Goal: Task Accomplishment & Management: Complete application form

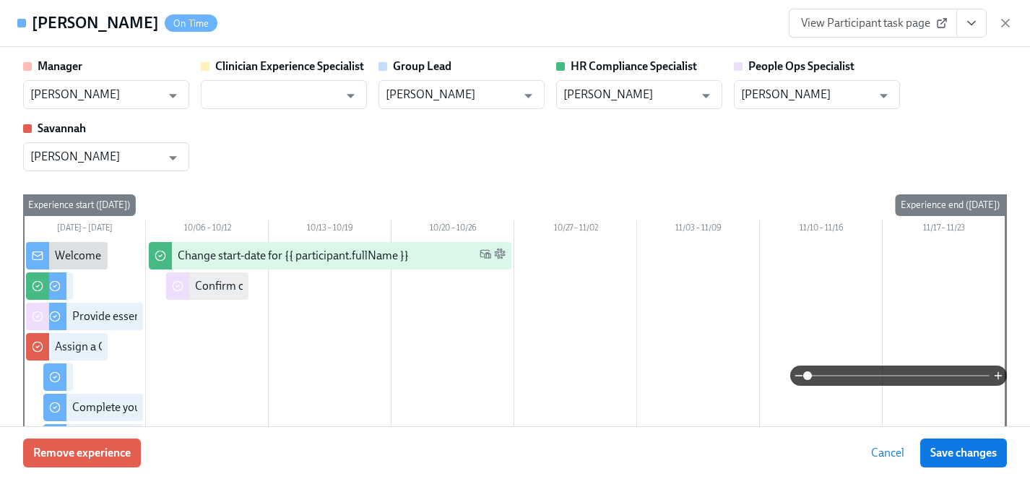
scroll to position [0, 17109]
click at [292, 121] on div "Manager Daniel Vigus ​ Clinician Experience Specialist ​ Group Lead Daniel Vigu…" at bounding box center [515, 114] width 984 height 113
click at [895, 454] on span "Cancel" at bounding box center [887, 453] width 33 height 14
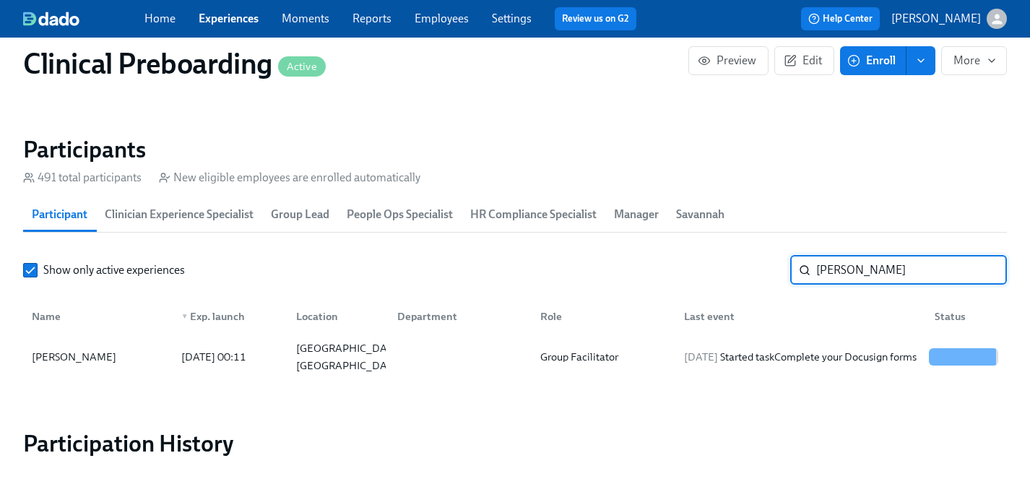
drag, startPoint x: 872, startPoint y: 271, endPoint x: 750, endPoint y: 271, distance: 122.8
click at [750, 271] on div "Show only active experiences daub ​" at bounding box center [515, 270] width 984 height 29
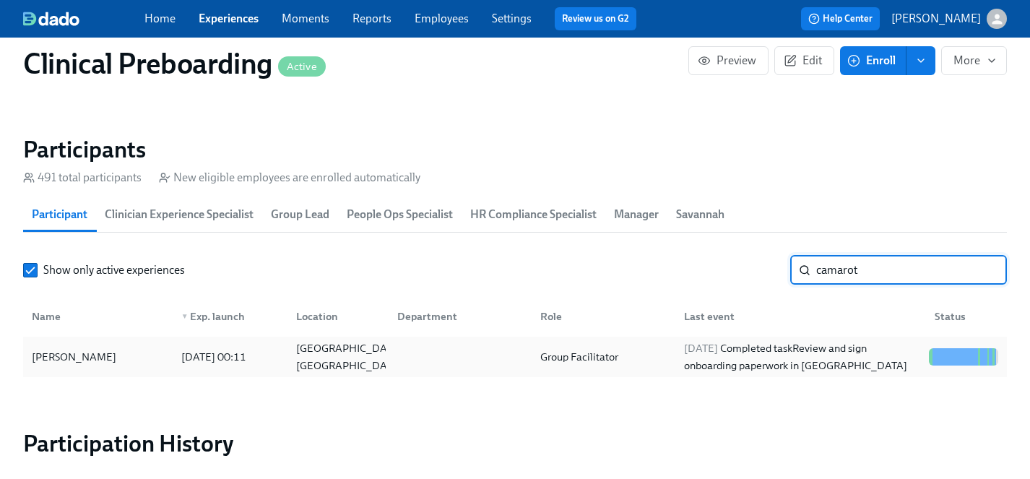
click at [80, 353] on div "Rachel Camarote" at bounding box center [74, 356] width 96 height 17
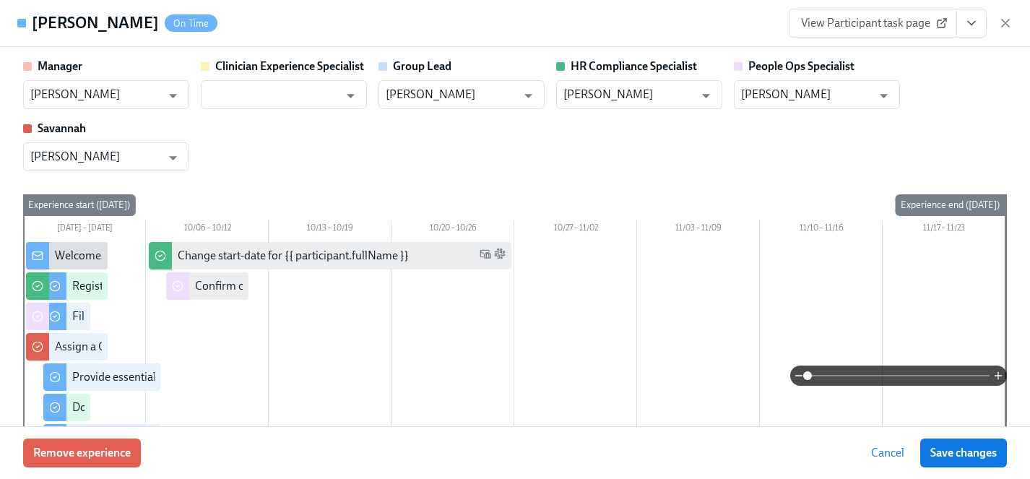
click at [973, 25] on icon "View task page" at bounding box center [971, 23] width 14 height 14
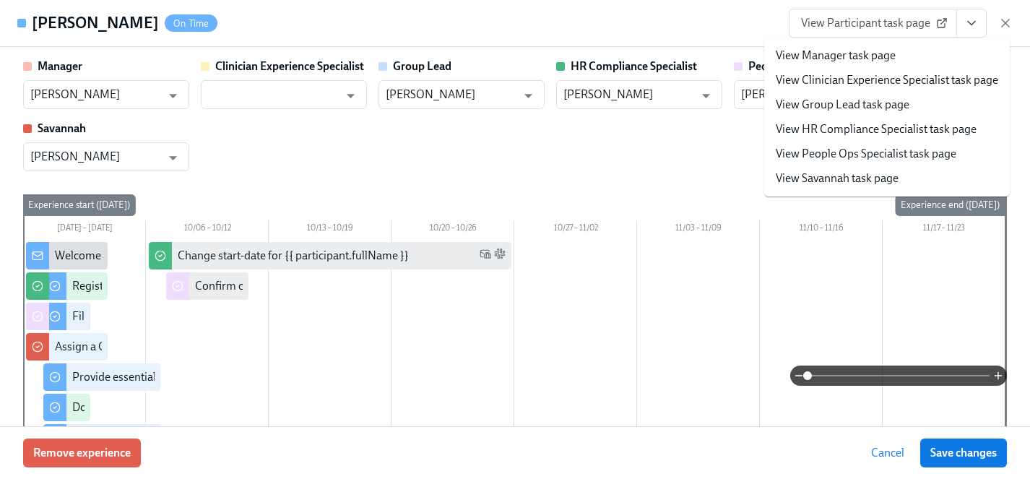
click at [831, 126] on link "View HR Compliance Specialist task page" at bounding box center [876, 129] width 201 height 16
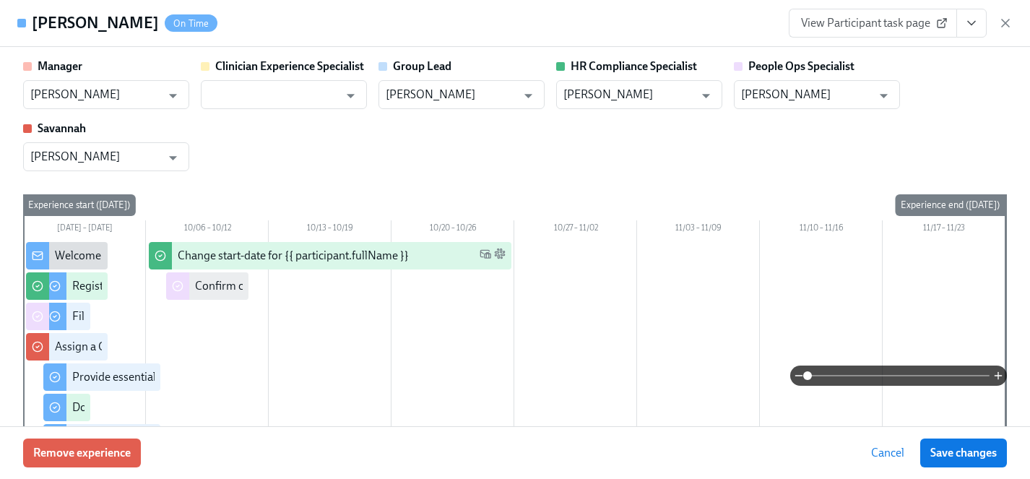
scroll to position [0, 17946]
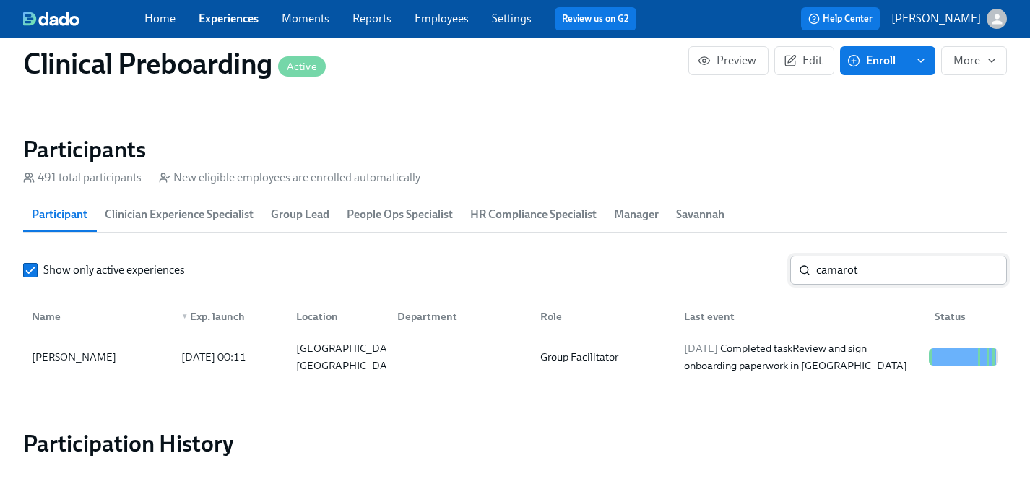
click at [885, 271] on input "camarot" at bounding box center [911, 270] width 191 height 29
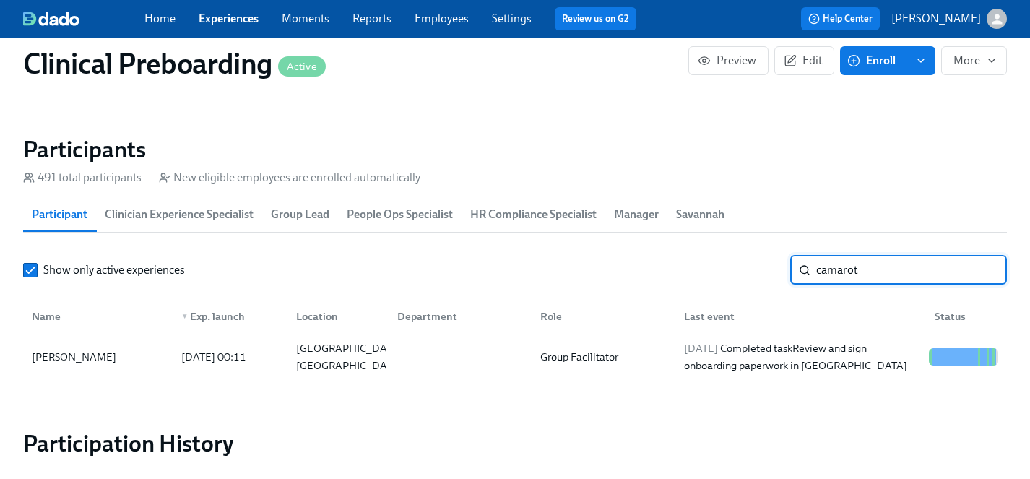
drag, startPoint x: 716, startPoint y: 269, endPoint x: 693, endPoint y: 269, distance: 23.1
click at [693, 269] on div "Show only active experiences camarot ​" at bounding box center [515, 270] width 984 height 29
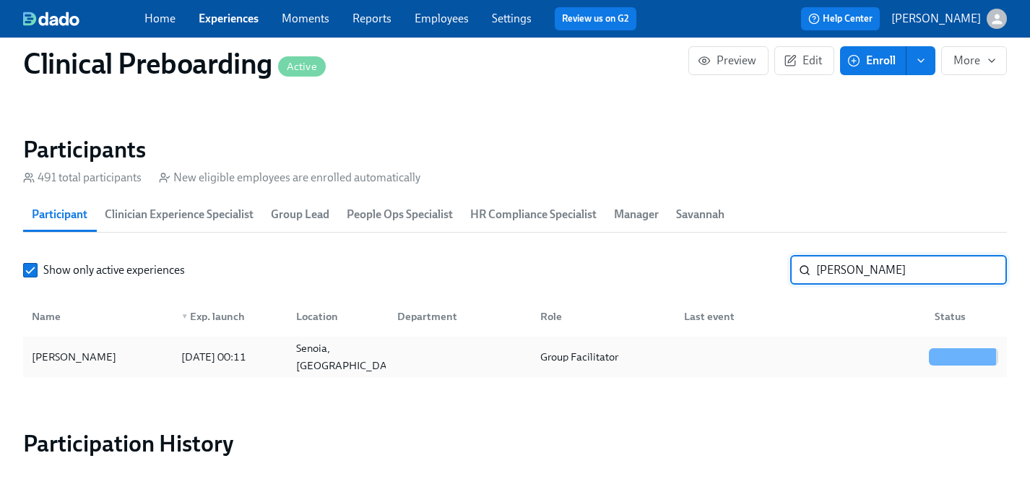
click at [79, 356] on div "Tonya Gilmore" at bounding box center [74, 356] width 96 height 17
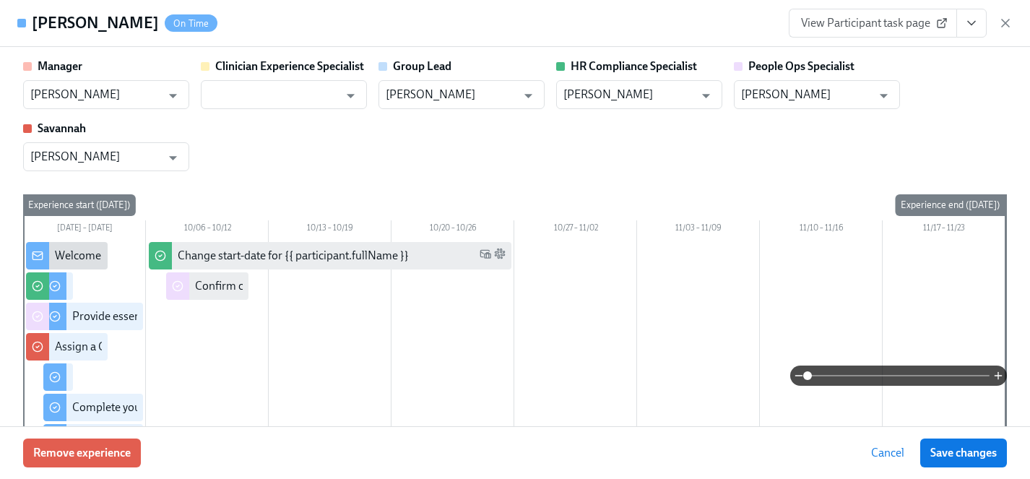
click at [980, 23] on button "View task page" at bounding box center [971, 23] width 30 height 29
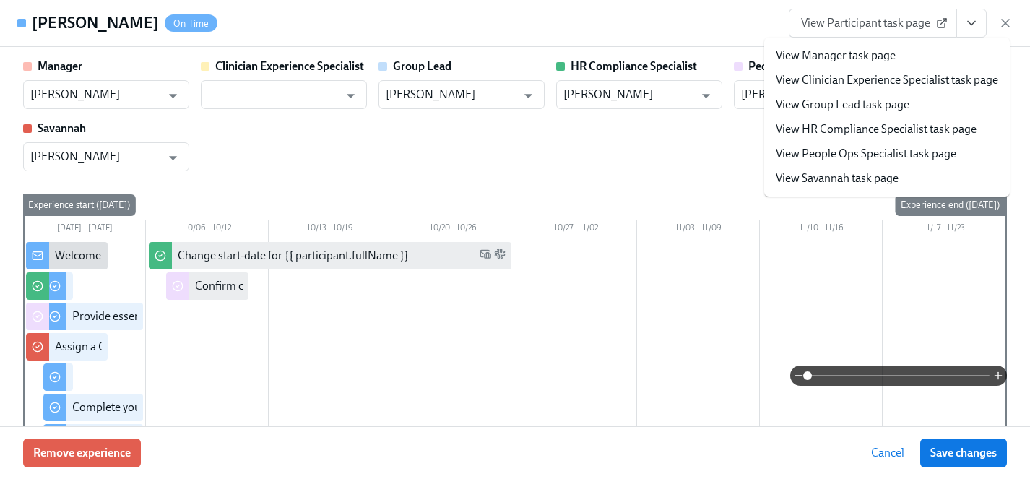
click at [838, 129] on link "View HR Compliance Specialist task page" at bounding box center [876, 129] width 201 height 16
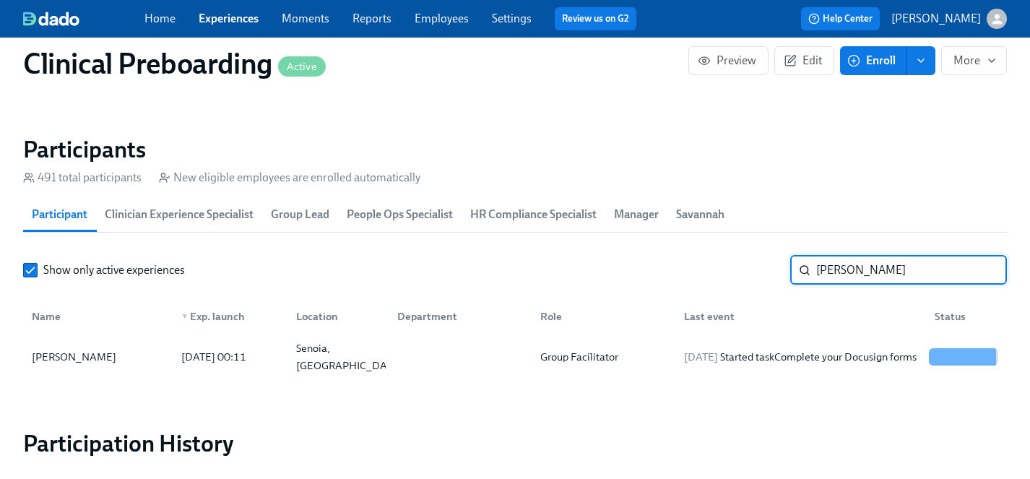
drag, startPoint x: 862, startPoint y: 277, endPoint x: 732, endPoint y: 269, distance: 129.5
click at [732, 269] on div "Show only active experiences gilmore ​" at bounding box center [515, 270] width 984 height 29
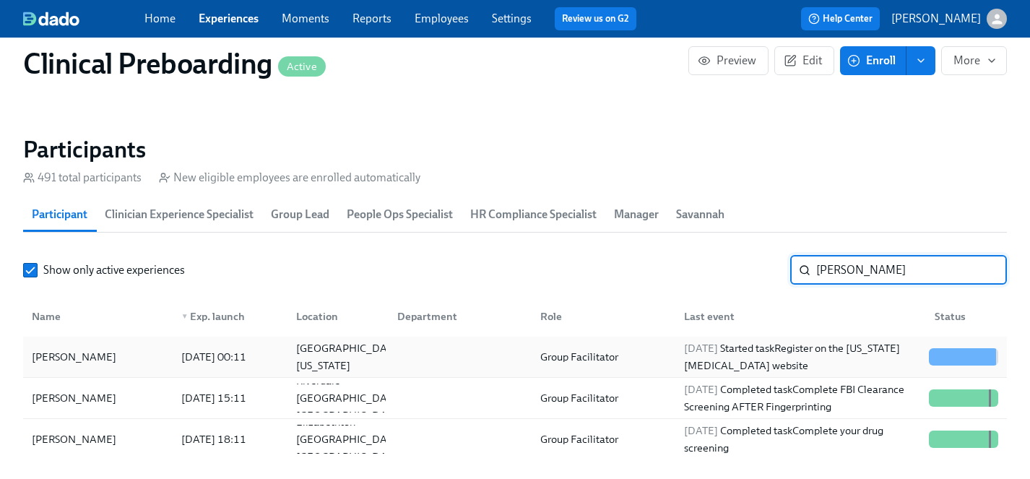
click at [73, 356] on div "Beth Marshall" at bounding box center [74, 356] width 96 height 17
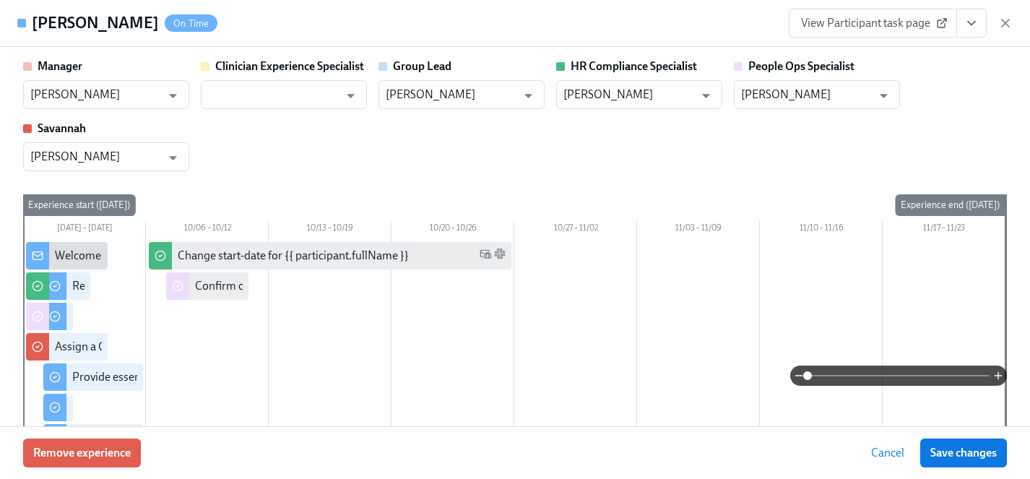
click at [976, 25] on icon "View task page" at bounding box center [971, 23] width 14 height 14
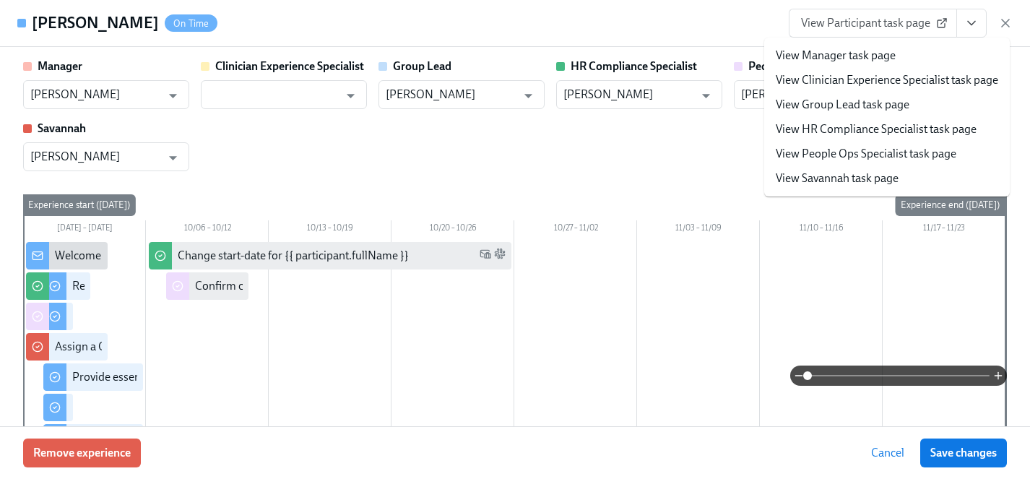
click at [850, 126] on link "View HR Compliance Specialist task page" at bounding box center [876, 129] width 201 height 16
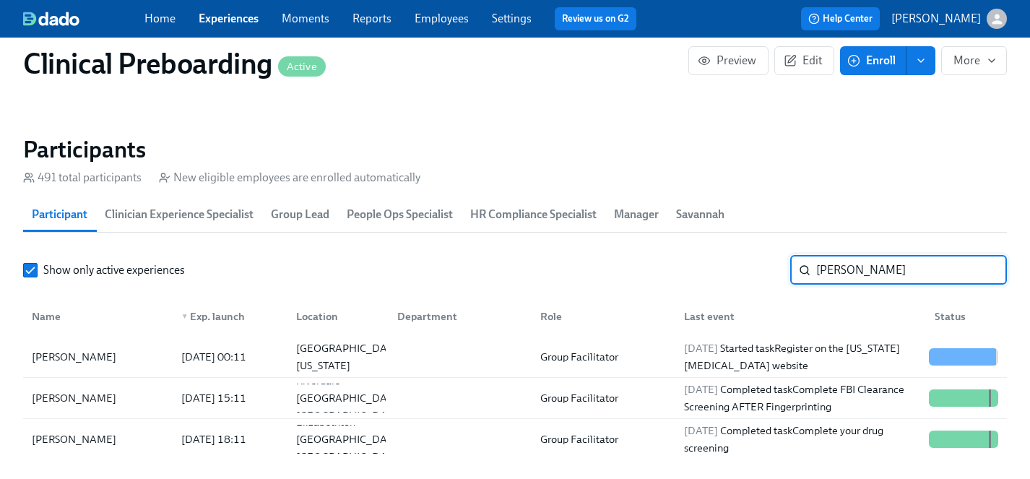
drag, startPoint x: 855, startPoint y: 275, endPoint x: 770, endPoint y: 275, distance: 85.2
click at [770, 275] on div "Show only active experiences beth ​" at bounding box center [515, 270] width 984 height 29
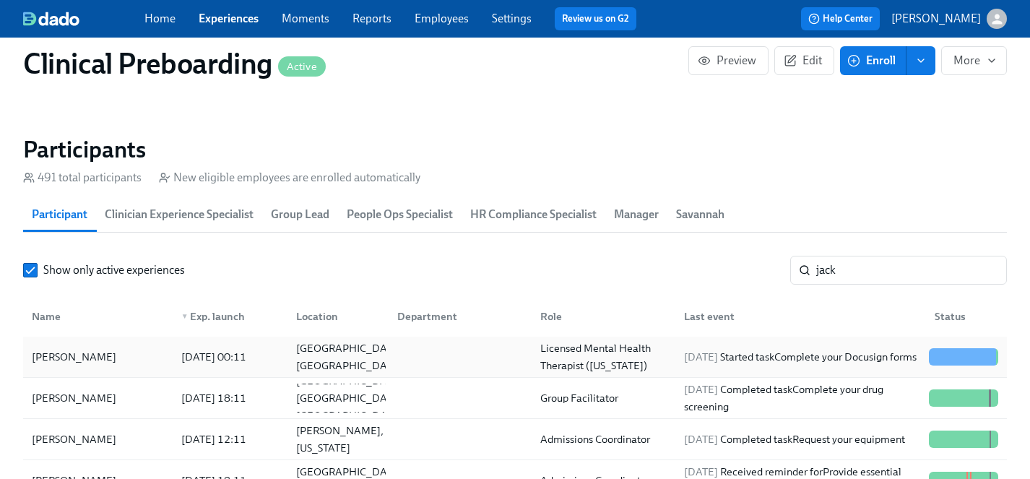
click at [49, 356] on div "Jack Holt" at bounding box center [74, 356] width 96 height 17
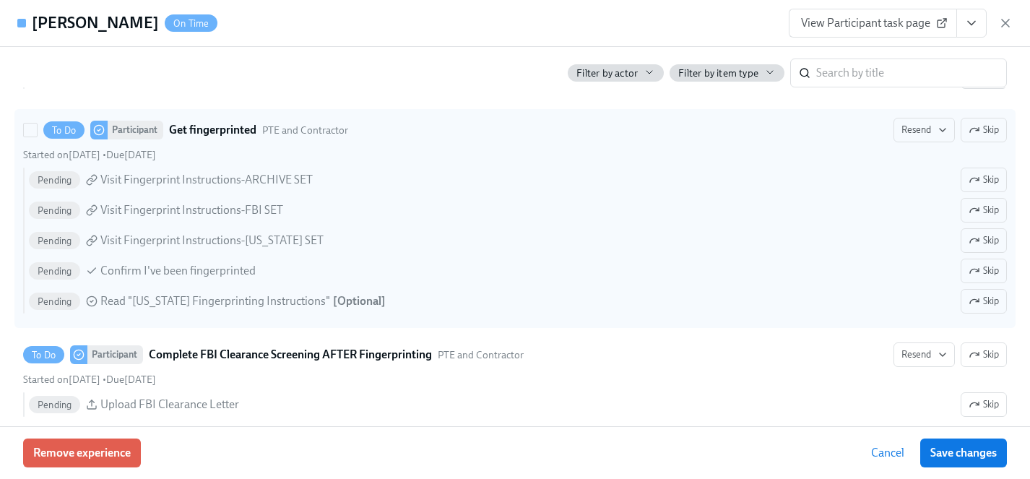
scroll to position [2179, 0]
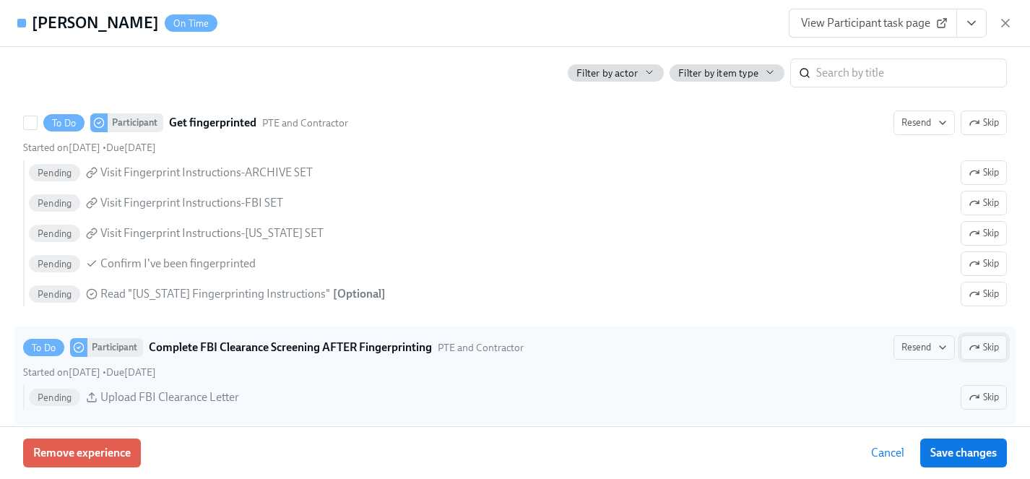
click at [991, 123] on span "Skip" at bounding box center [983, 123] width 30 height 14
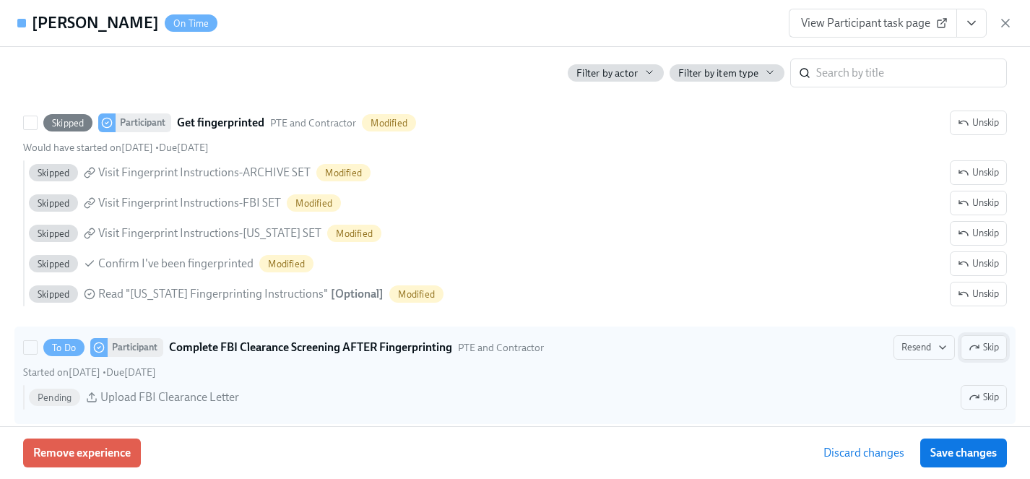
click at [993, 347] on span "Skip" at bounding box center [983, 347] width 30 height 14
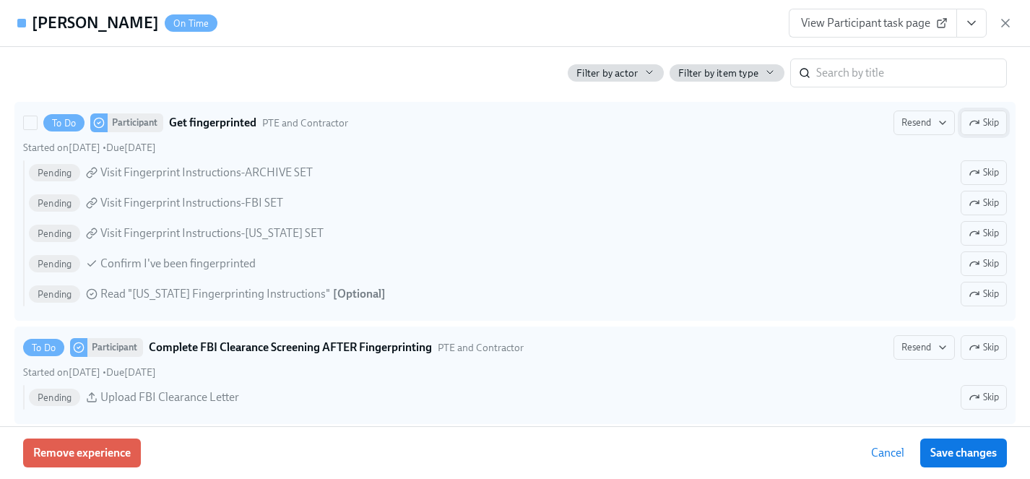
click at [987, 119] on span "Skip" at bounding box center [983, 123] width 30 height 14
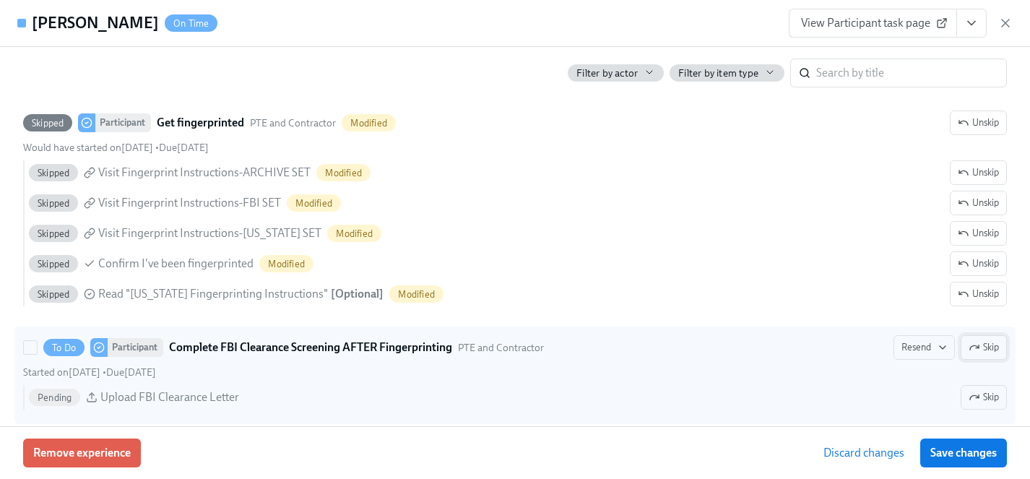
click at [991, 345] on span "Skip" at bounding box center [983, 347] width 30 height 14
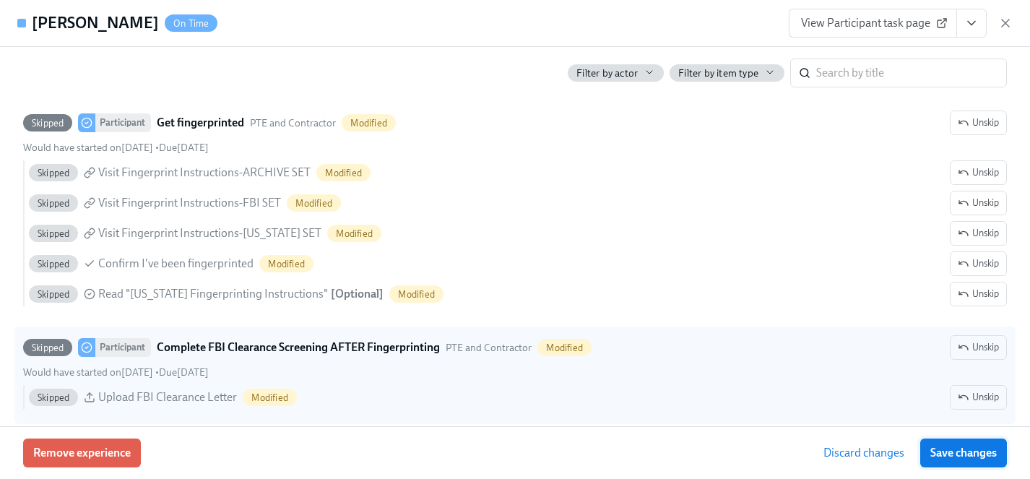
click at [975, 449] on span "Save changes" at bounding box center [963, 453] width 66 height 14
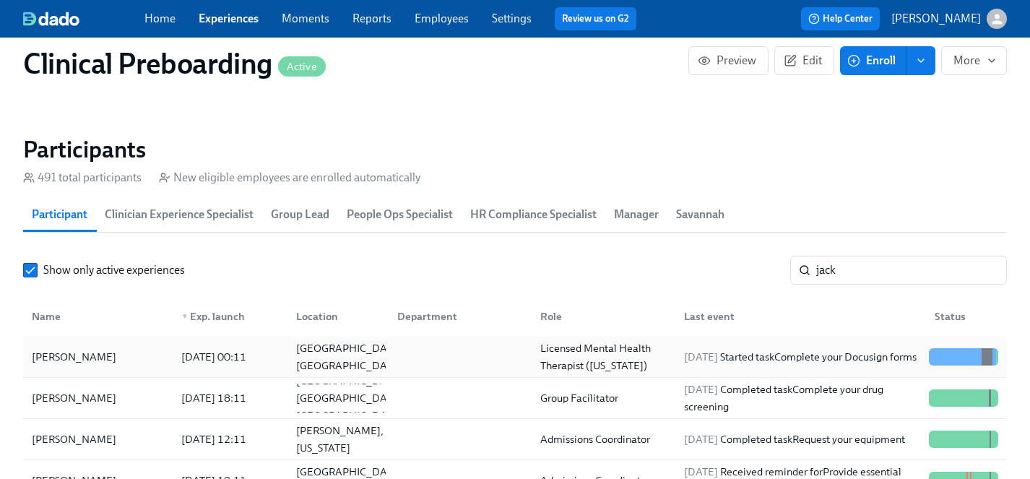
click at [58, 356] on div "Jack Holt" at bounding box center [74, 356] width 96 height 17
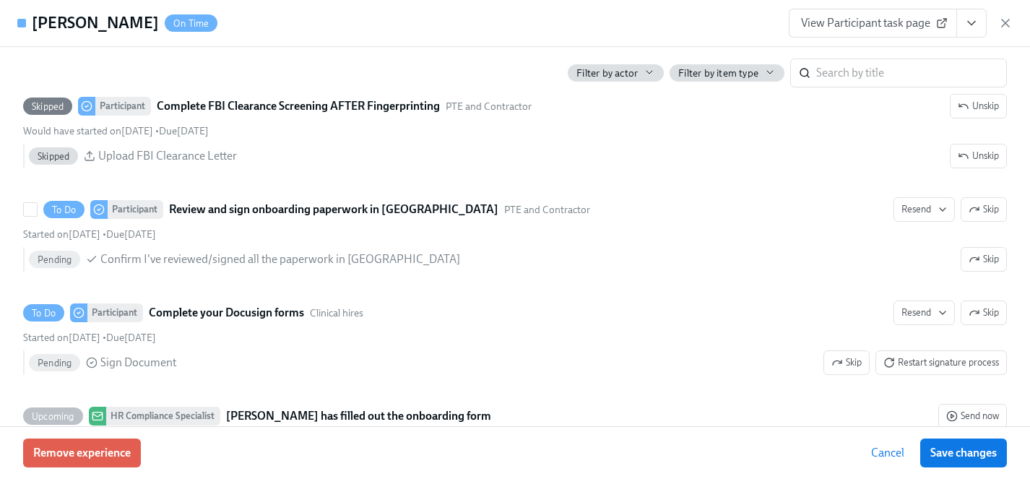
scroll to position [2429, 0]
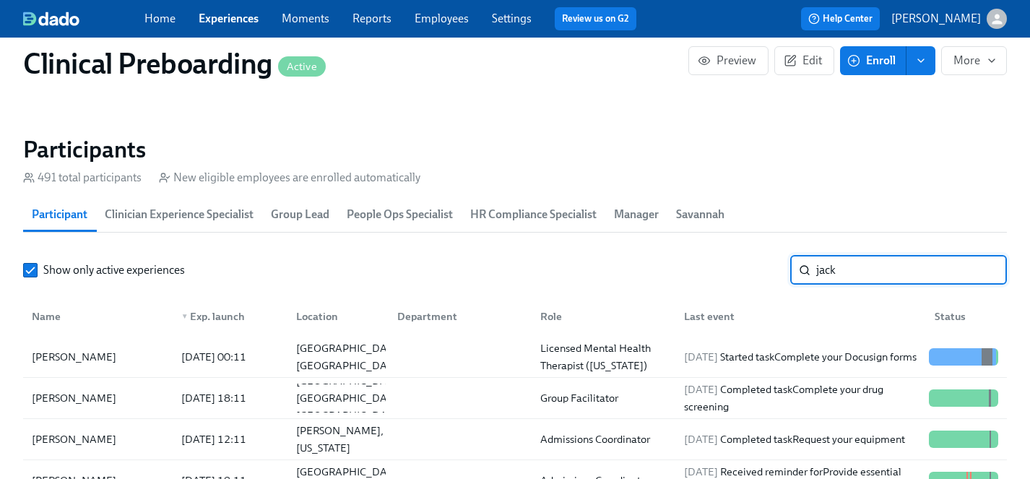
drag, startPoint x: 854, startPoint y: 268, endPoint x: 671, endPoint y: 267, distance: 183.4
click at [671, 267] on div "Show only active experiences jack ​" at bounding box center [515, 270] width 984 height 29
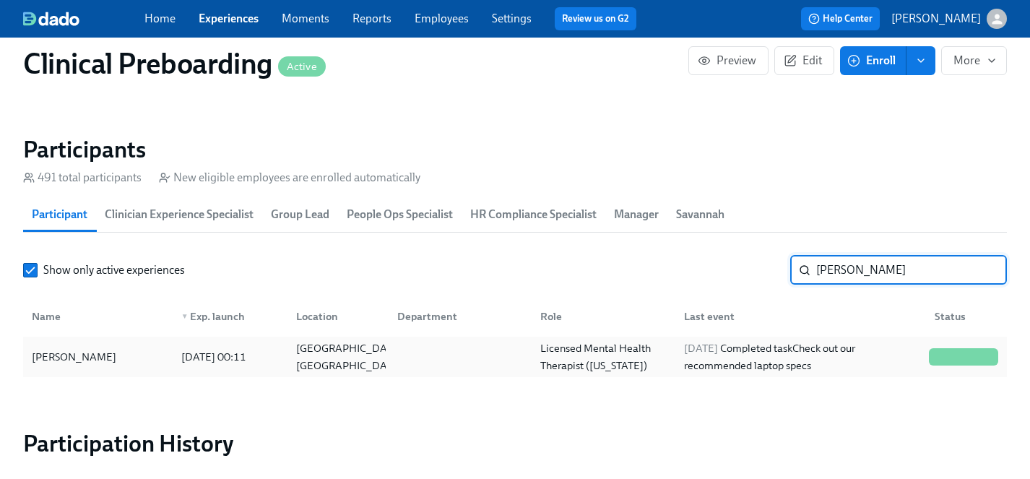
type input "leslie"
click at [76, 356] on div "[PERSON_NAME]" at bounding box center [74, 356] width 96 height 17
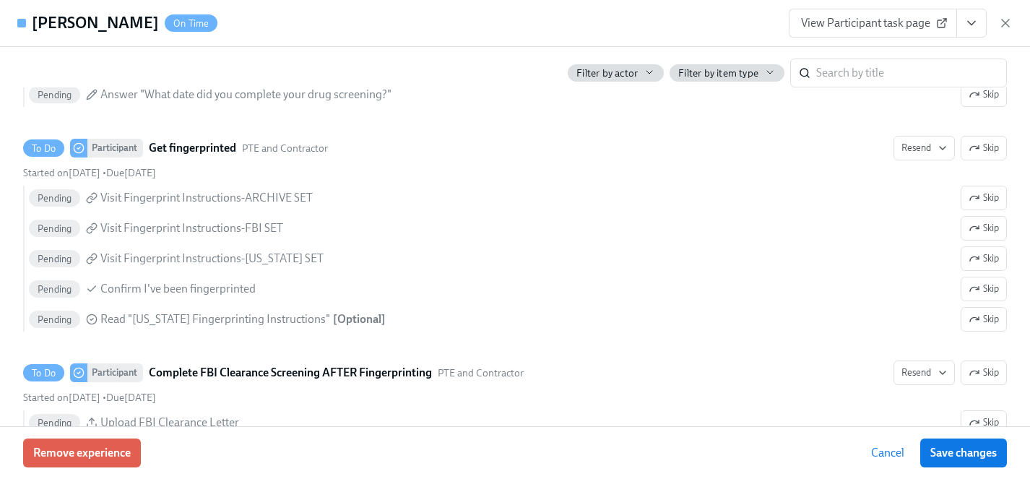
scroll to position [2161, 0]
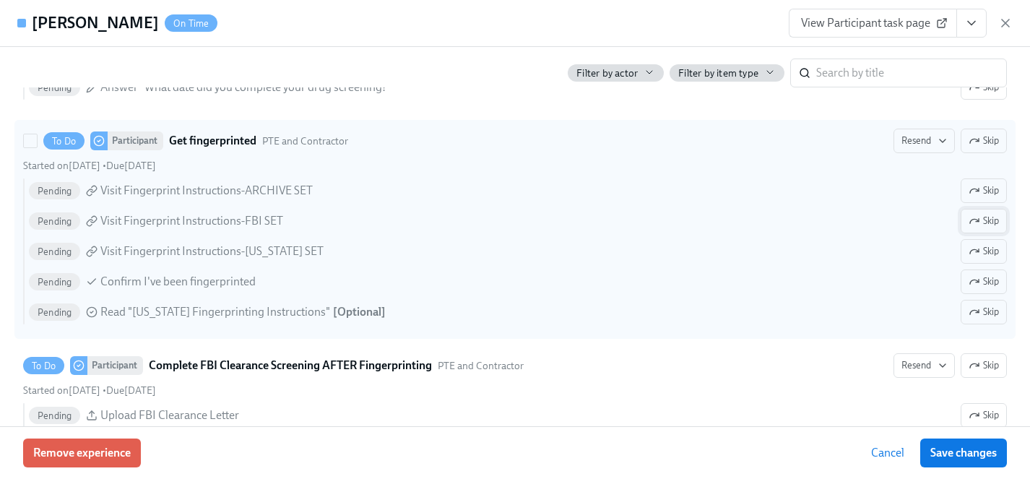
click at [981, 220] on span "Skip" at bounding box center [983, 221] width 30 height 14
click at [981, 251] on span "Skip" at bounding box center [983, 251] width 30 height 14
click at [989, 313] on span "Skip" at bounding box center [983, 312] width 30 height 14
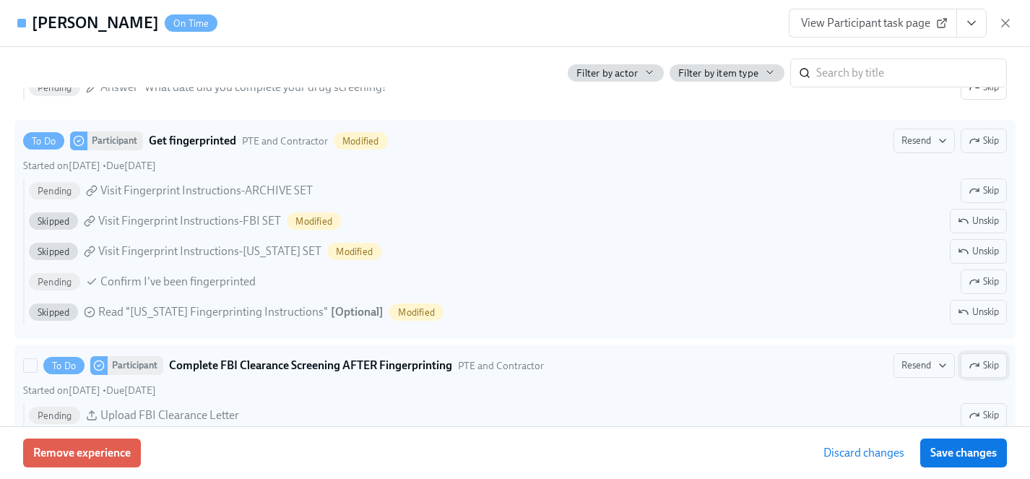
click at [985, 368] on span "Skip" at bounding box center [983, 365] width 30 height 14
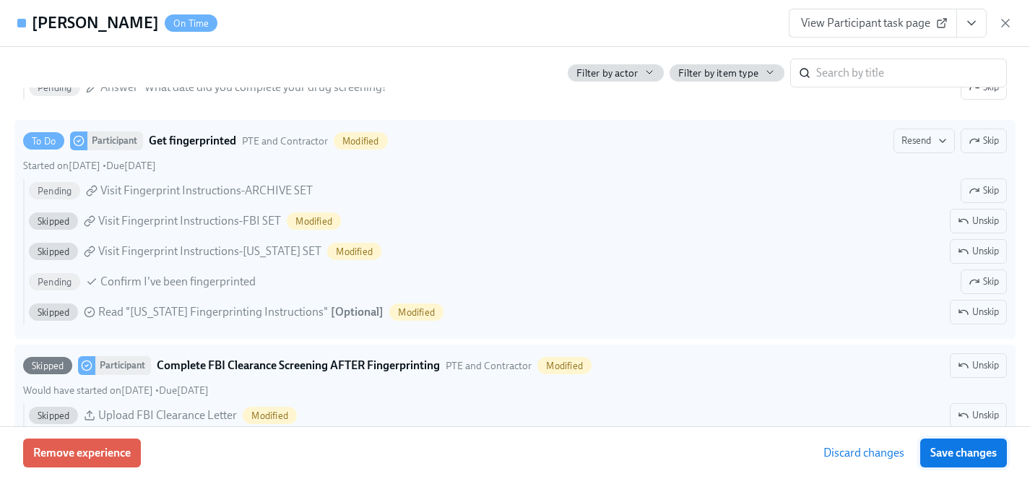
click at [976, 449] on span "Save changes" at bounding box center [963, 453] width 66 height 14
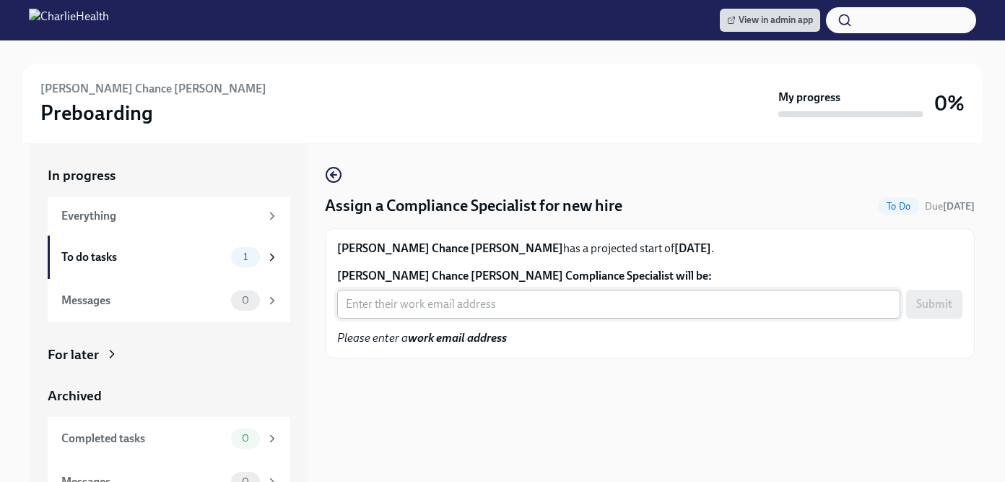
click at [476, 295] on input "Jennifer Chance Dalton's Compliance Specialist will be:" at bounding box center [618, 304] width 563 height 29
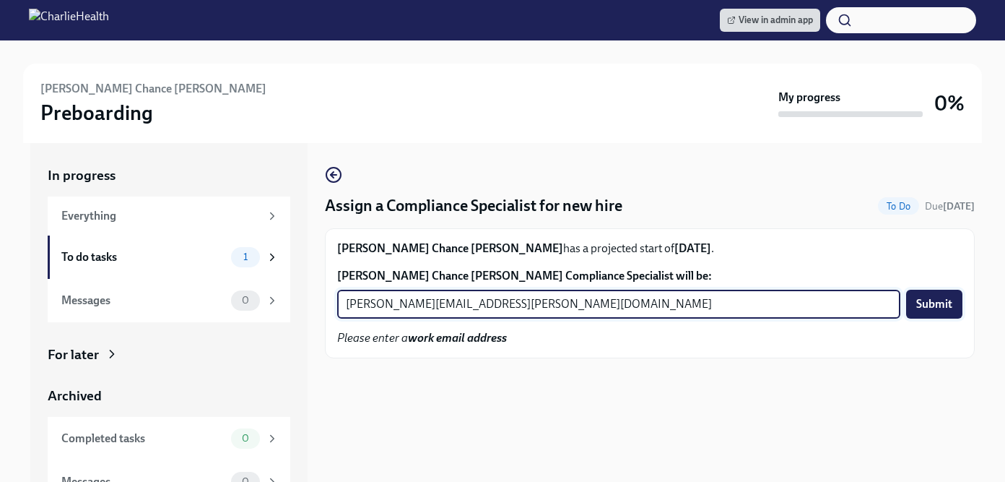
type input "tyler.pieper@charliehealth.com"
click at [932, 307] on span "Submit" at bounding box center [934, 304] width 36 height 14
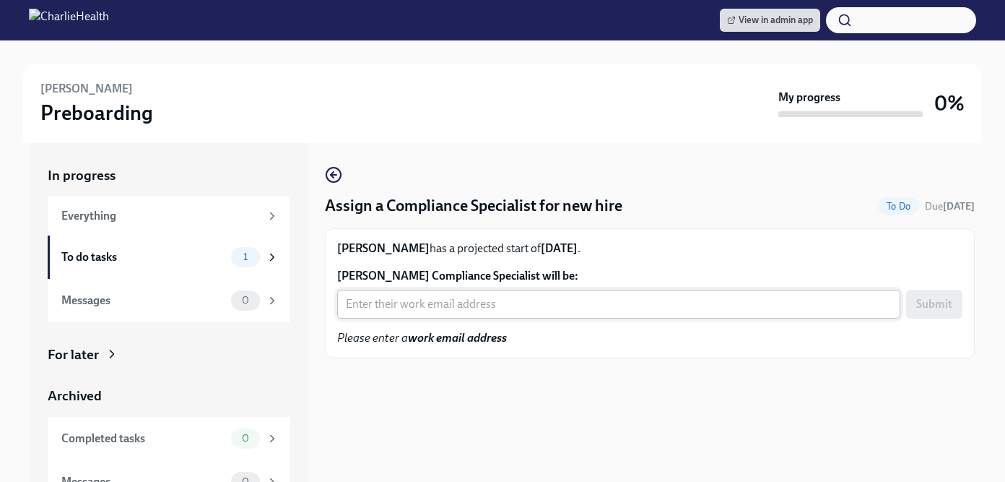
click at [454, 303] on input "Vanessa Calvo-Fowlkes's Compliance Specialist will be:" at bounding box center [618, 304] width 563 height 29
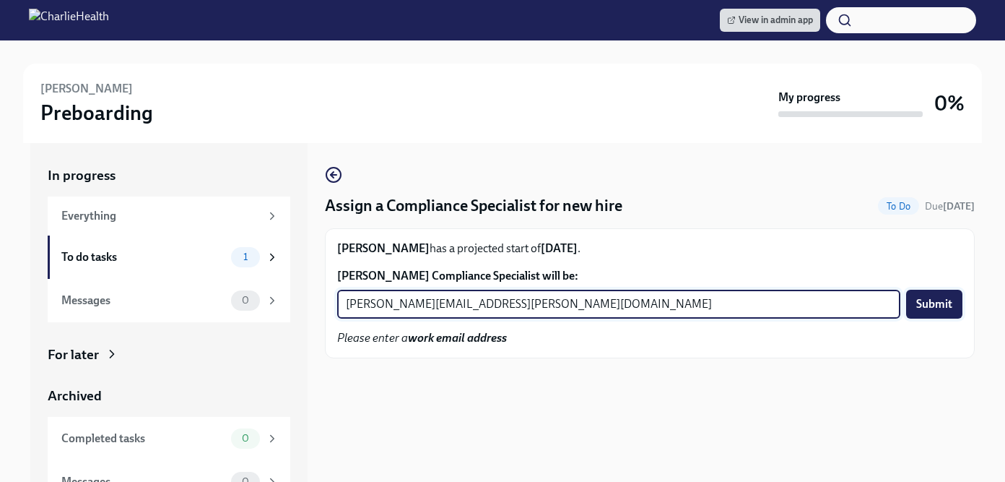
type input "tyler.pieper@charliehealth.com"
click at [939, 298] on span "Submit" at bounding box center [934, 304] width 36 height 14
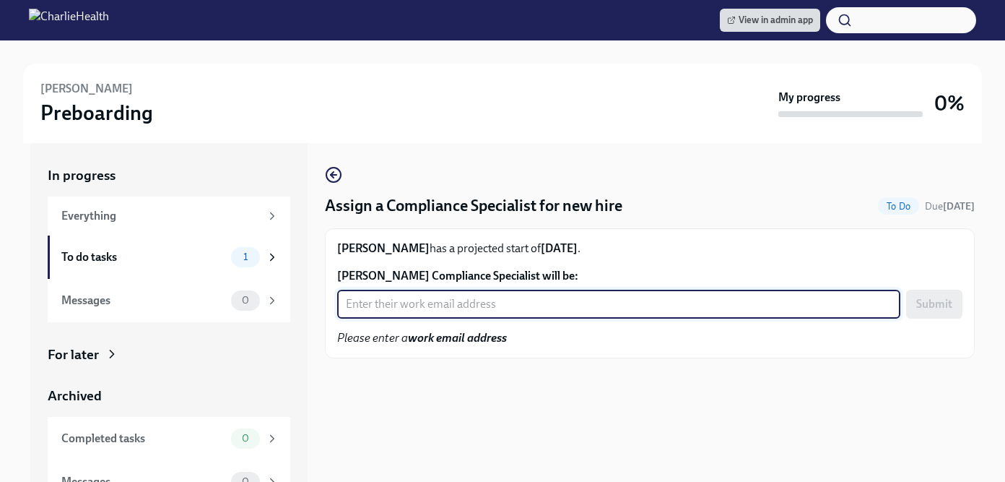
click at [438, 305] on input "[PERSON_NAME] Compliance Specialist will be:" at bounding box center [618, 304] width 563 height 29
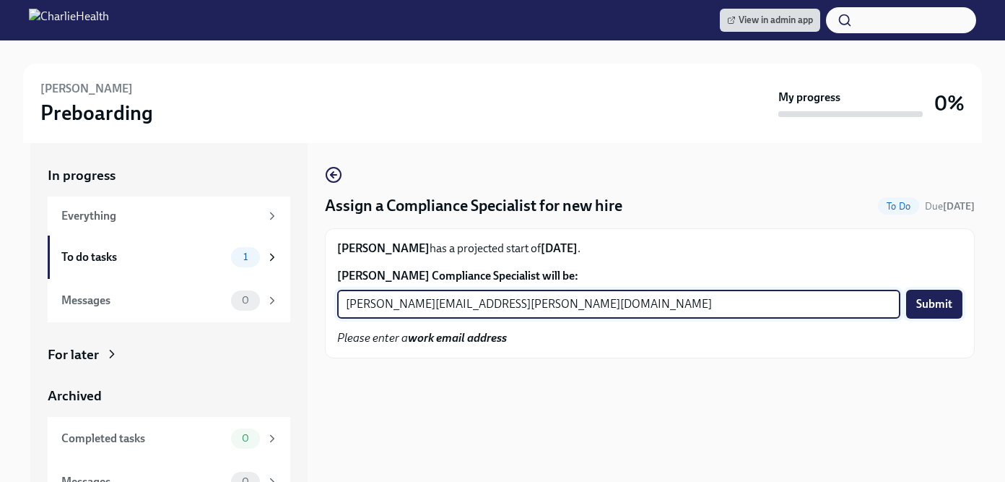
type input "tyler.pieper@charliehealth.com"
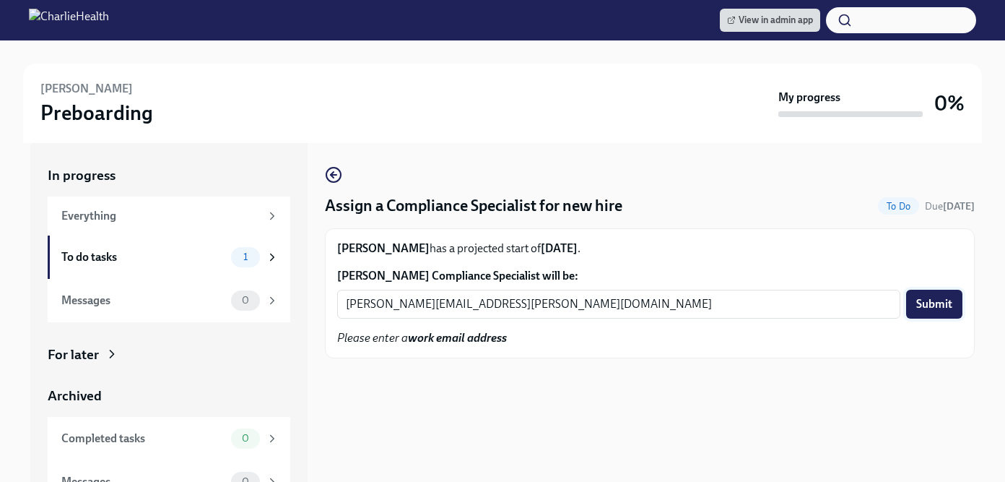
click at [934, 308] on span "Submit" at bounding box center [934, 304] width 36 height 14
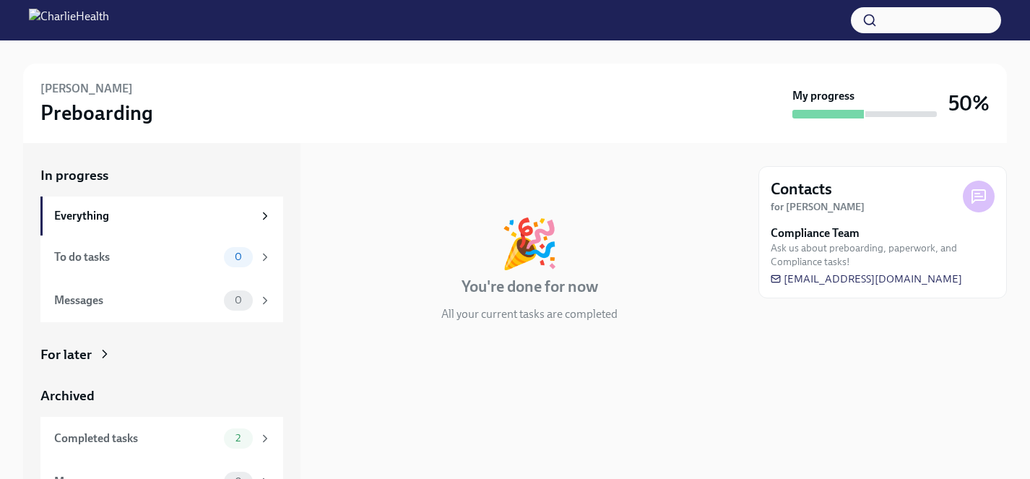
click at [85, 353] on div "For later" at bounding box center [65, 354] width 51 height 19
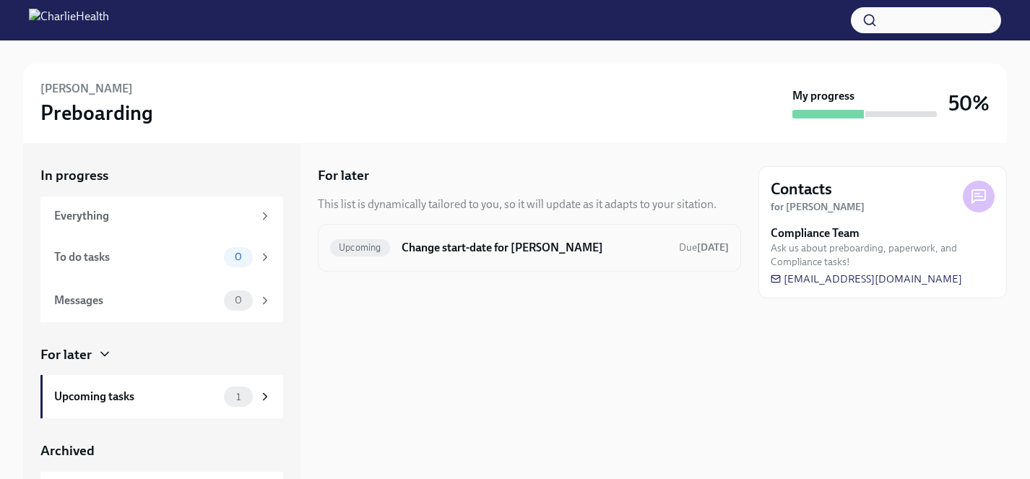
click at [458, 246] on h6 "Change start-date for Rachel Camarote" at bounding box center [535, 248] width 266 height 16
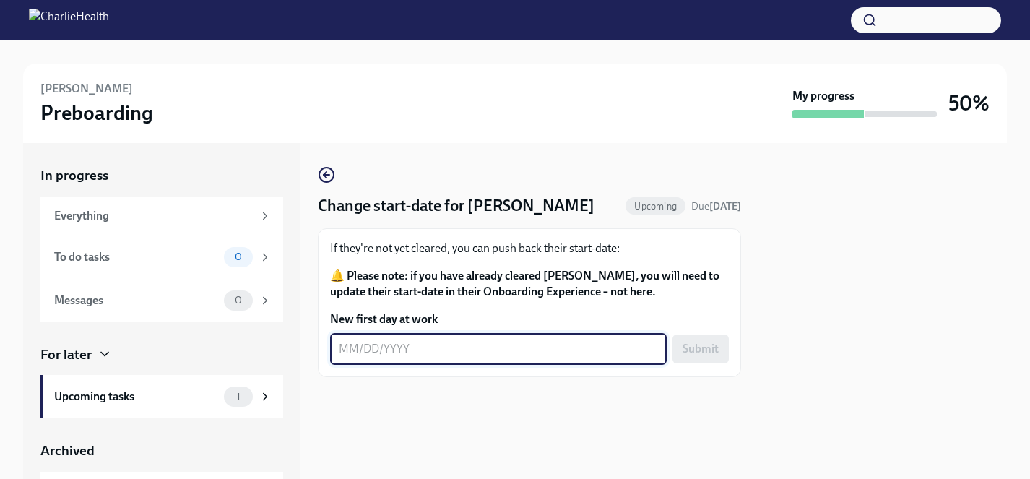
click at [399, 353] on textarea "New first day at work" at bounding box center [498, 348] width 319 height 17
type textarea "10/20/2025"
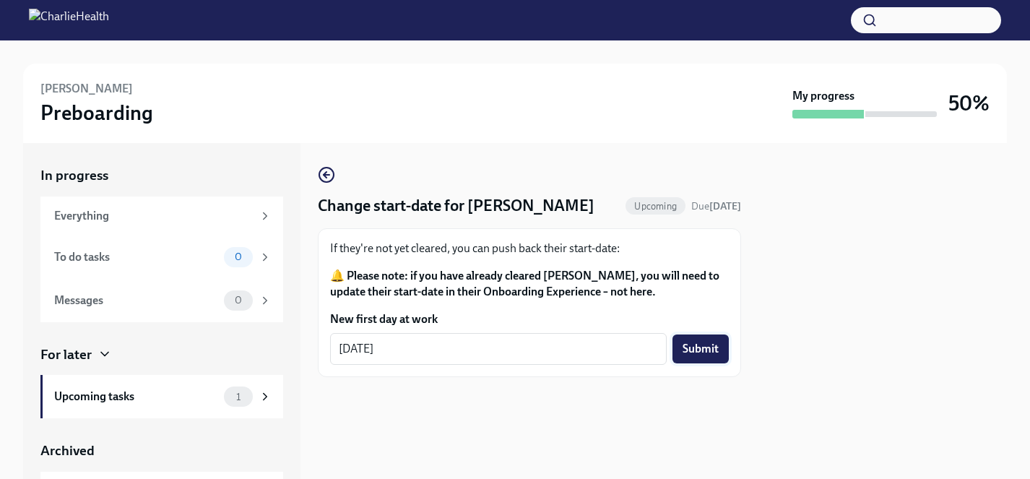
click at [698, 348] on span "Submit" at bounding box center [700, 349] width 36 height 14
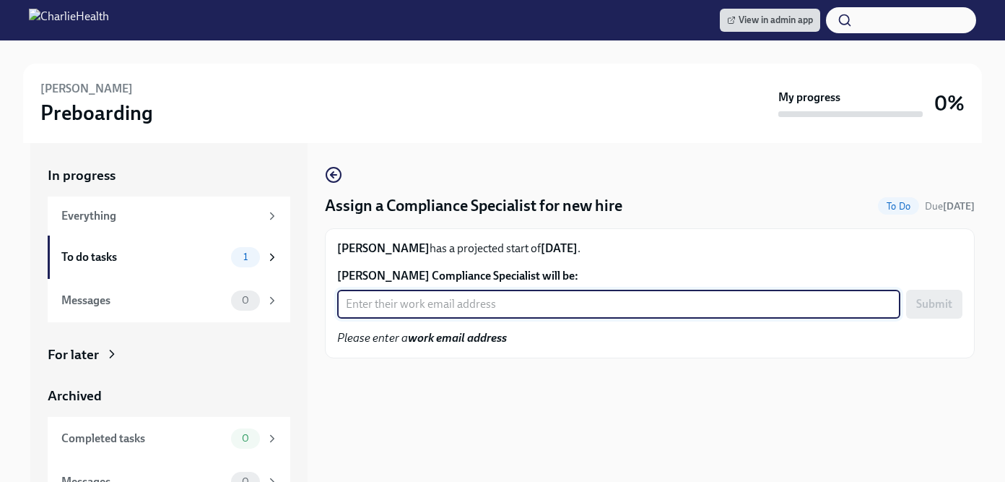
click at [493, 303] on input "[PERSON_NAME] Compliance Specialist will be:" at bounding box center [618, 304] width 563 height 29
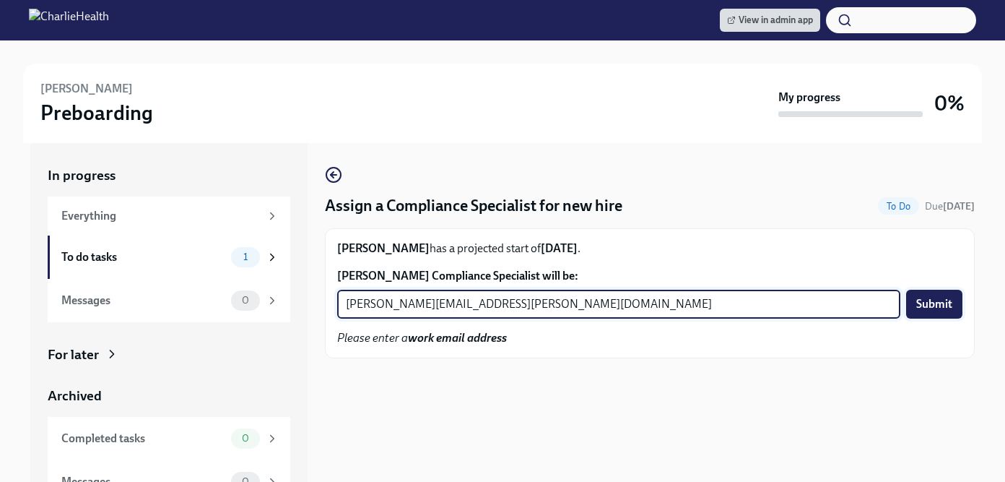
type input "[PERSON_NAME][EMAIL_ADDRESS][PERSON_NAME][DOMAIN_NAME]"
click at [936, 299] on span "Submit" at bounding box center [934, 304] width 36 height 14
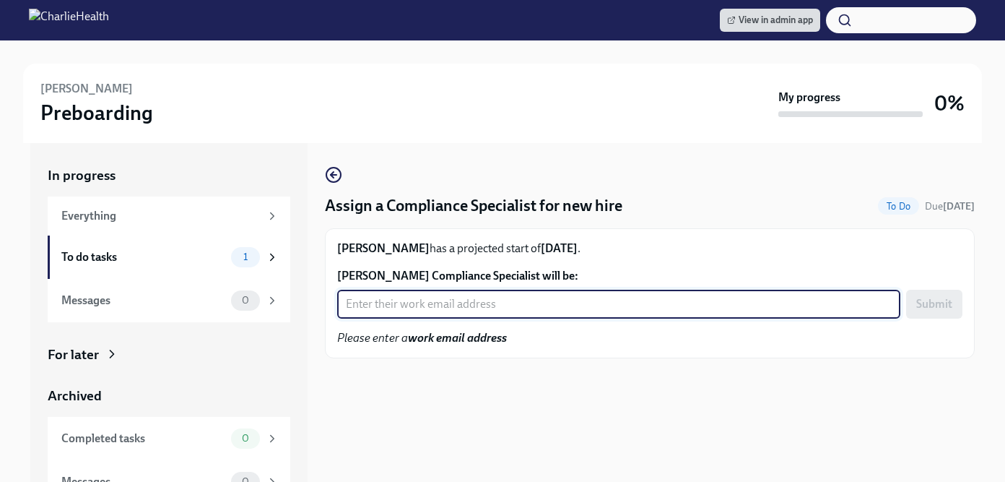
click at [482, 305] on input "Hope Willis's Compliance Specialist will be:" at bounding box center [618, 304] width 563 height 29
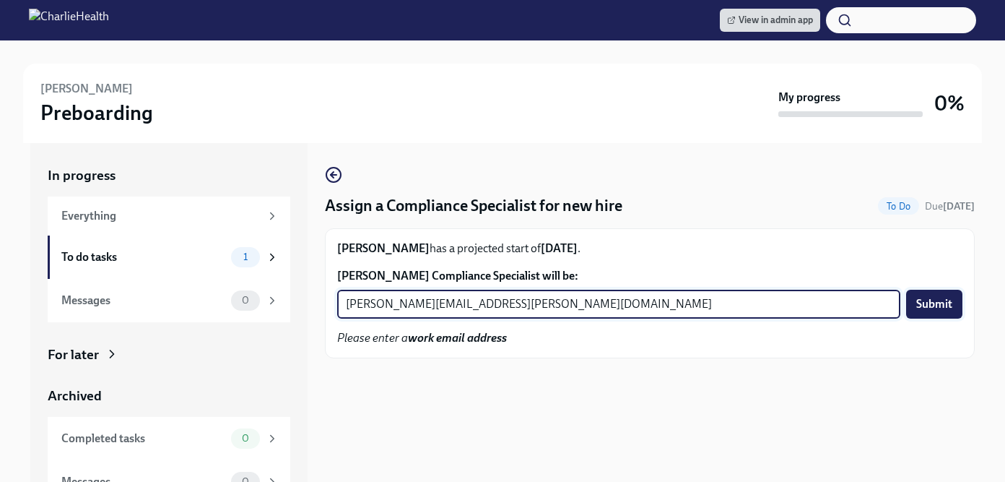
type input "jessica.barrett@charliehealth.com"
click at [952, 302] on span "Submit" at bounding box center [934, 304] width 36 height 14
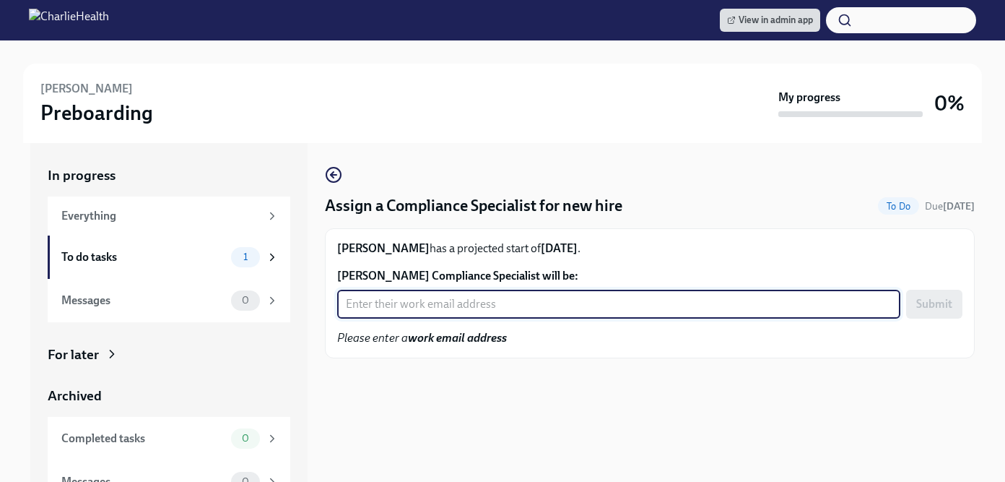
click at [446, 305] on input "[PERSON_NAME] Compliance Specialist will be:" at bounding box center [618, 304] width 563 height 29
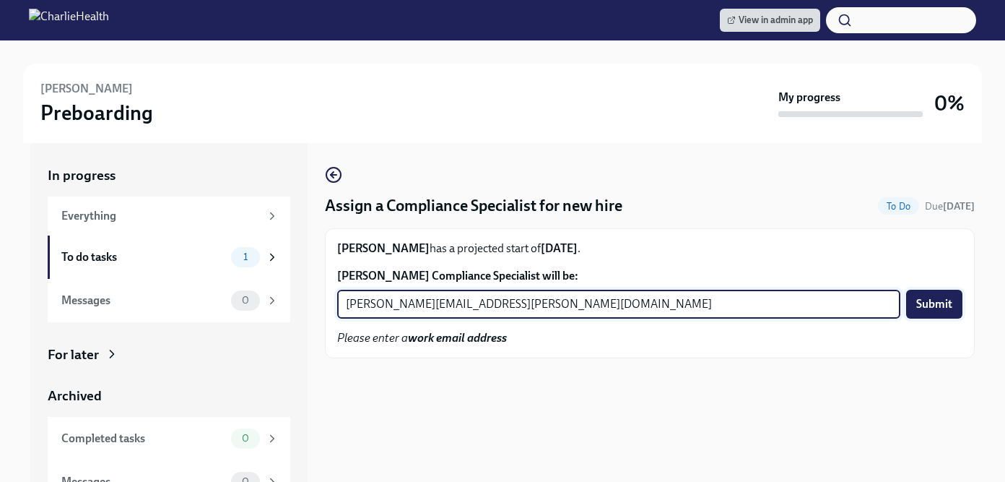
type input "[PERSON_NAME][EMAIL_ADDRESS][PERSON_NAME][DOMAIN_NAME]"
click at [939, 303] on span "Submit" at bounding box center [934, 304] width 36 height 14
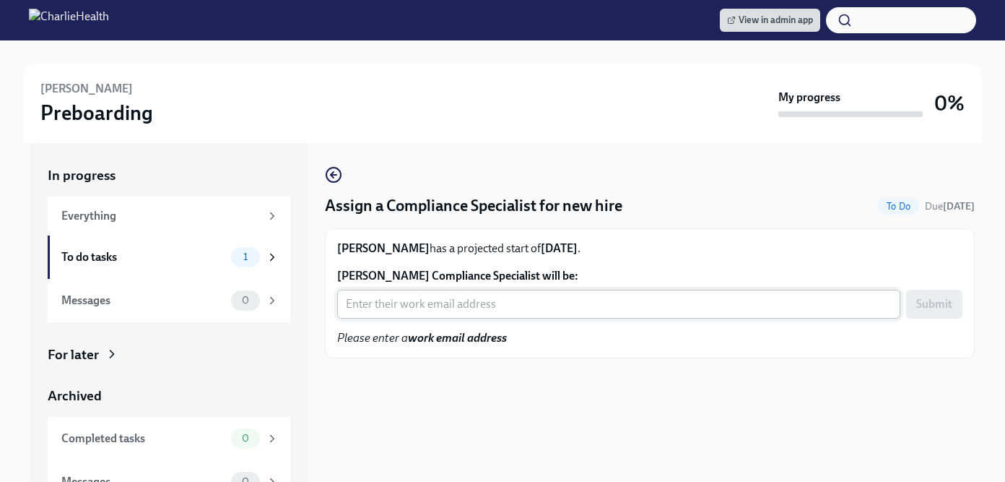
click at [459, 311] on input "Evonne Young's Compliance Specialist will be:" at bounding box center [618, 304] width 563 height 29
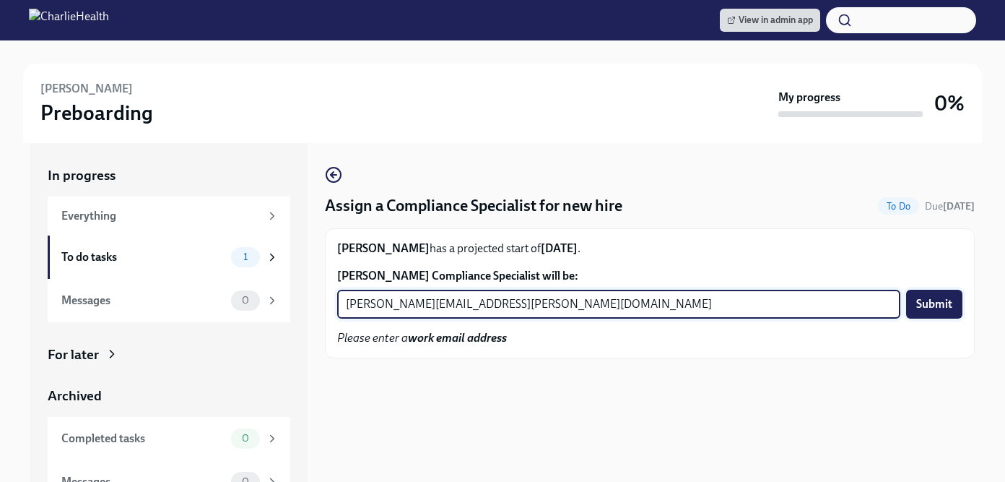
type input "tyler.pieper@charliehealth.com"
click at [942, 308] on span "Submit" at bounding box center [934, 304] width 36 height 14
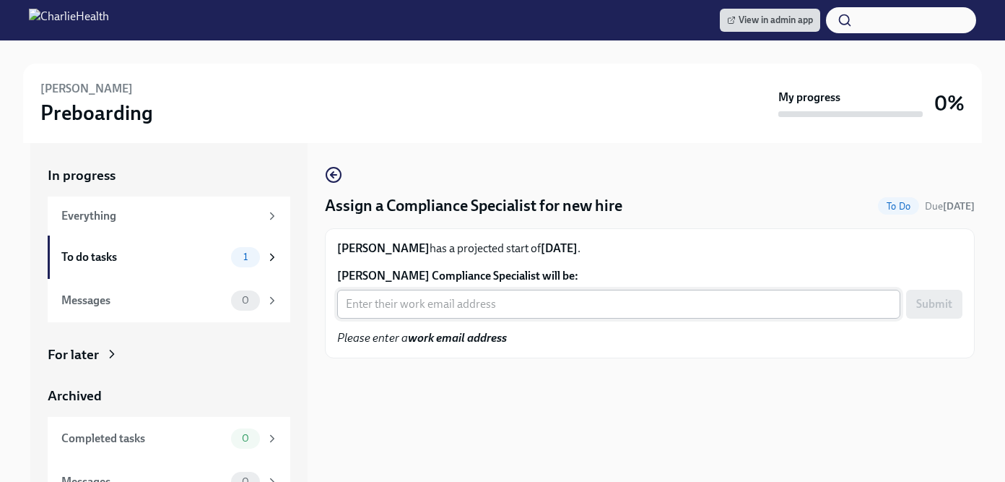
click at [412, 305] on input "[PERSON_NAME] Compliance Specialist will be:" at bounding box center [618, 304] width 563 height 29
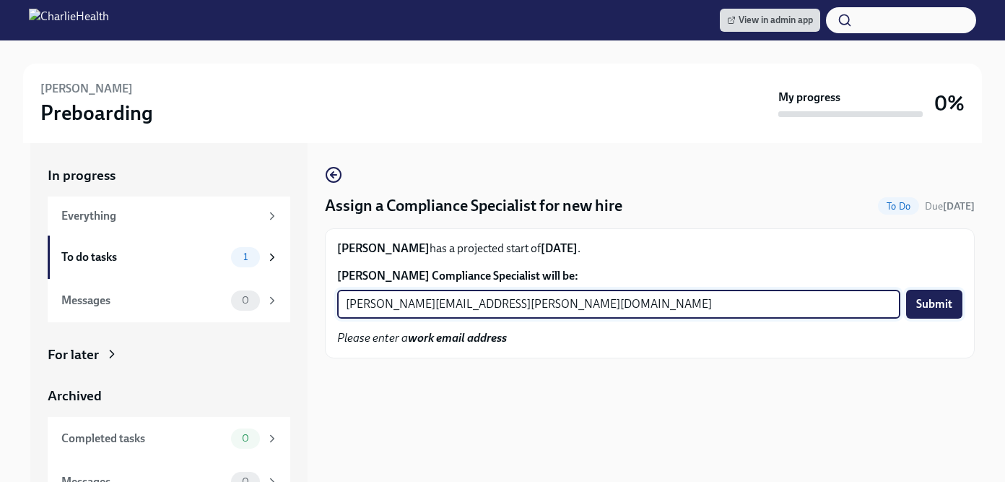
type input "[PERSON_NAME][EMAIL_ADDRESS][PERSON_NAME][DOMAIN_NAME]"
click at [945, 301] on span "Submit" at bounding box center [934, 304] width 36 height 14
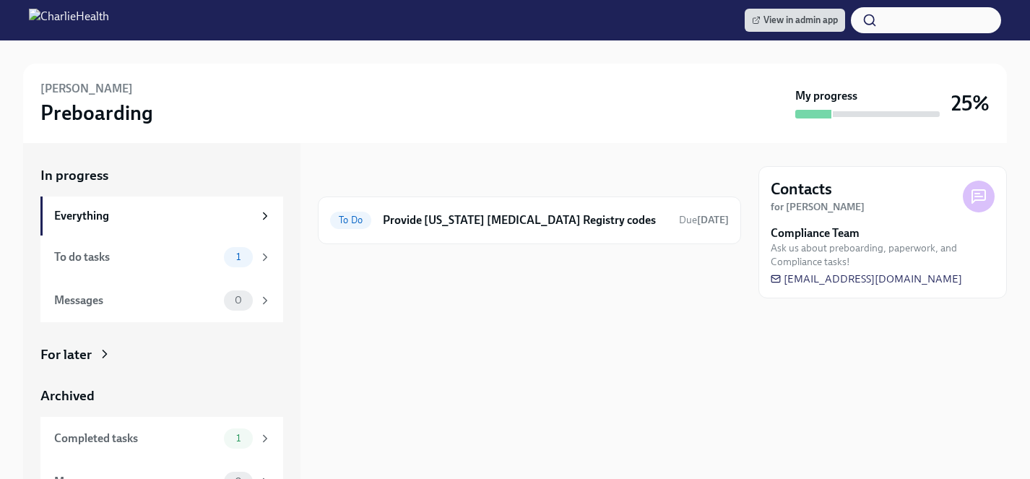
click at [94, 345] on div "For later" at bounding box center [161, 354] width 243 height 19
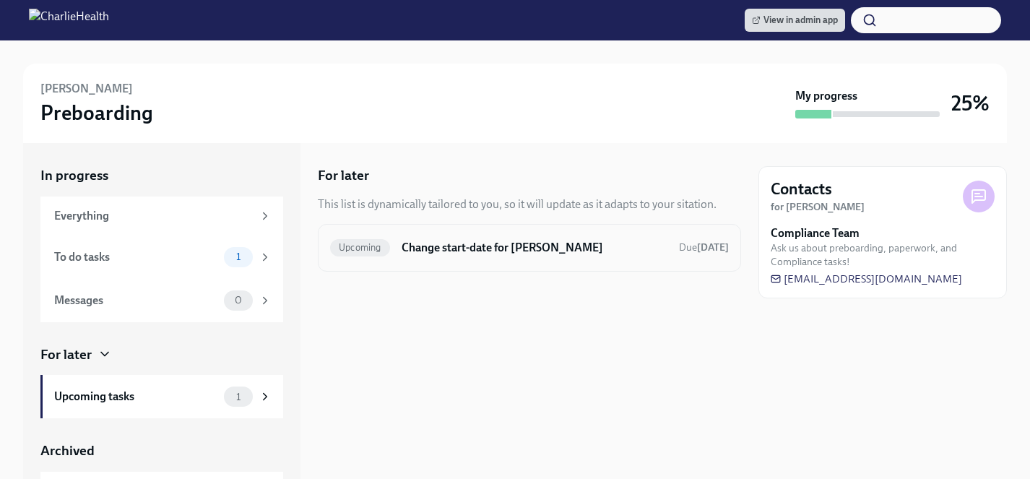
click at [438, 253] on h6 "Change start-date for [PERSON_NAME]" at bounding box center [535, 248] width 266 height 16
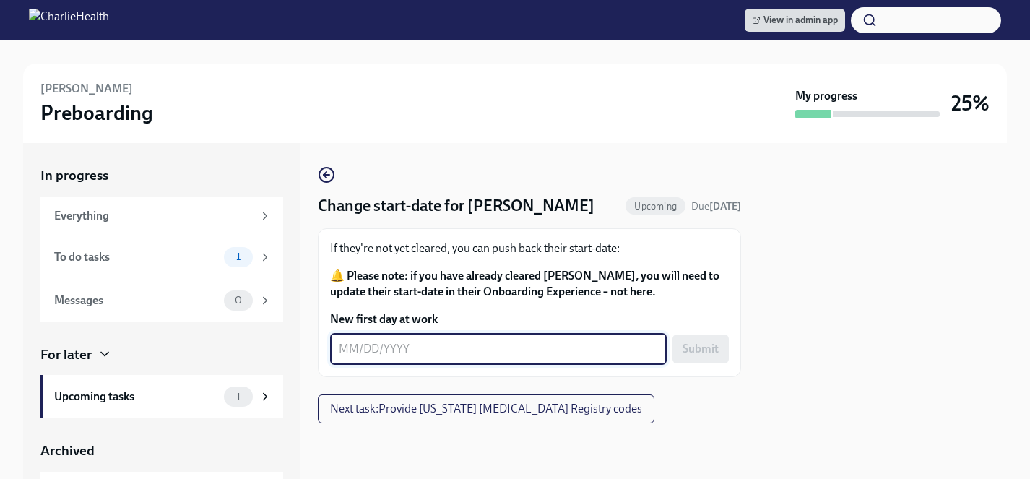
click at [389, 352] on textarea "New first day at work" at bounding box center [498, 348] width 319 height 17
type textarea "10/20/2025"
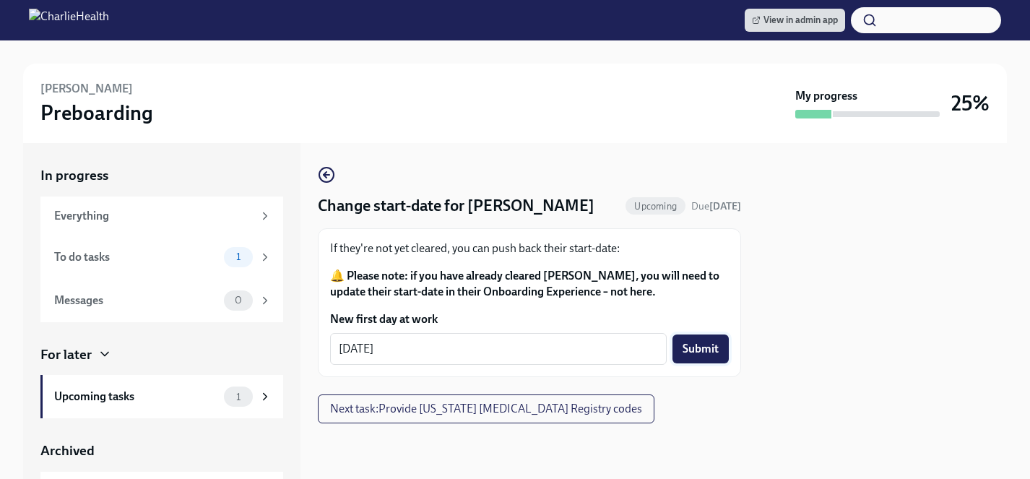
click at [693, 355] on span "Submit" at bounding box center [700, 349] width 36 height 14
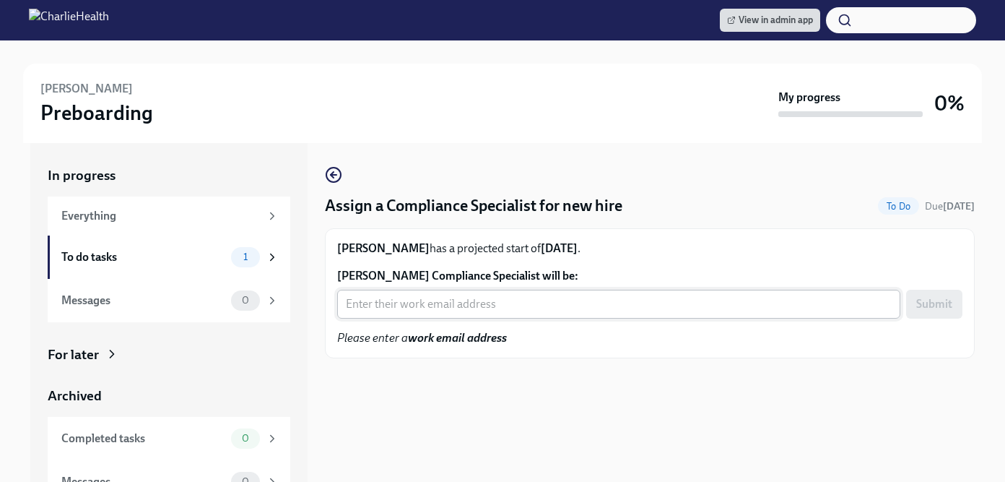
click at [411, 311] on input "Katherine Gelardi's Compliance Specialist will be:" at bounding box center [618, 304] width 563 height 29
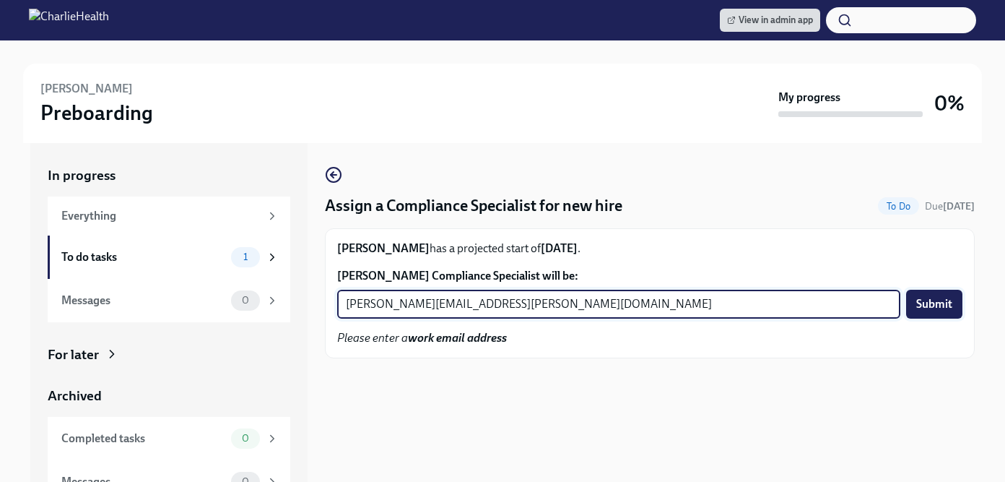
type input "[PERSON_NAME][EMAIL_ADDRESS][PERSON_NAME][DOMAIN_NAME]"
click at [934, 306] on span "Submit" at bounding box center [934, 304] width 36 height 14
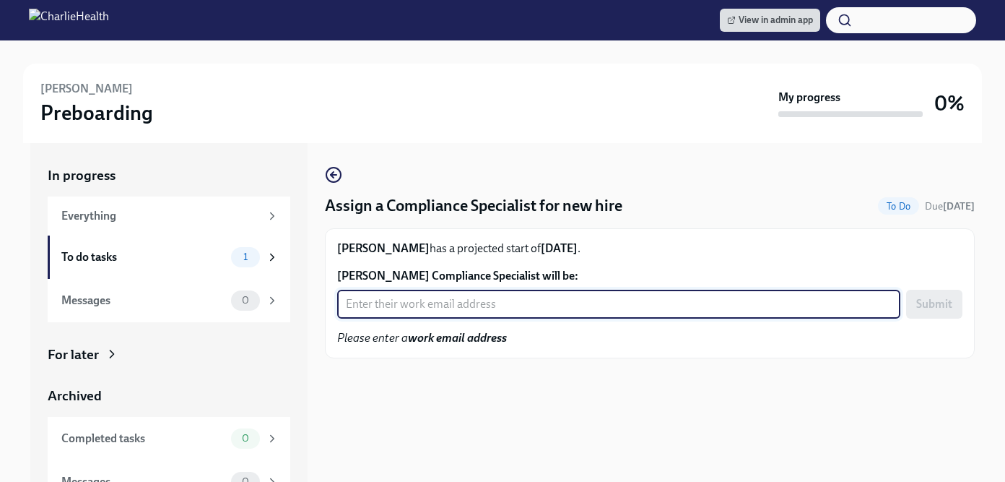
click at [443, 305] on input "[PERSON_NAME] Compliance Specialist will be:" at bounding box center [618, 304] width 563 height 29
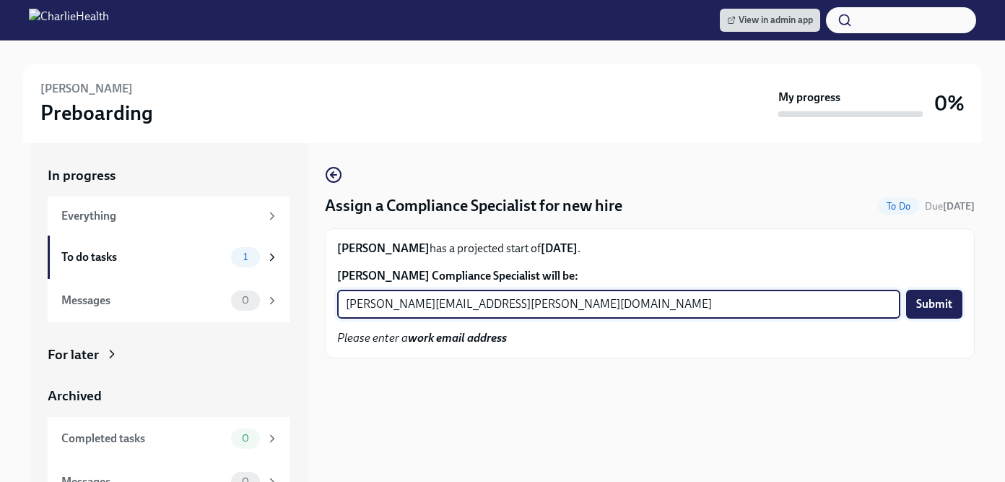
type input "michelle.winograd@charliehealth.com"
click at [929, 311] on span "Submit" at bounding box center [934, 304] width 36 height 14
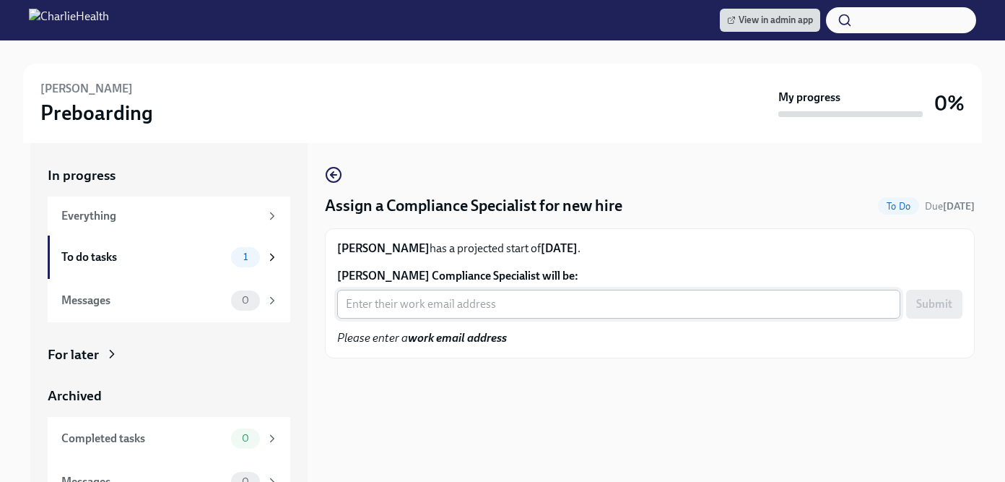
click at [412, 300] on input "Chioma Igwe's Compliance Specialist will be:" at bounding box center [618, 304] width 563 height 29
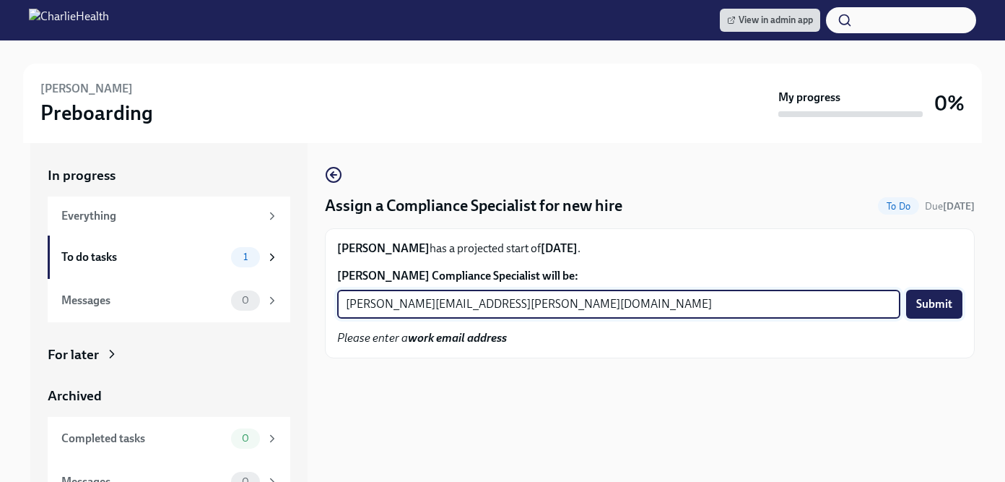
type input "tyler.pieper@charliehealth.com"
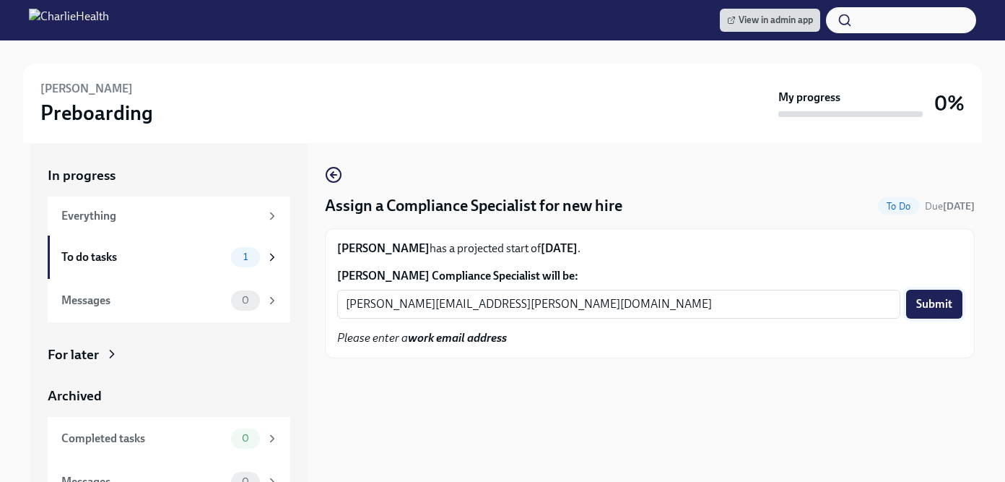
click at [936, 303] on span "Submit" at bounding box center [934, 304] width 36 height 14
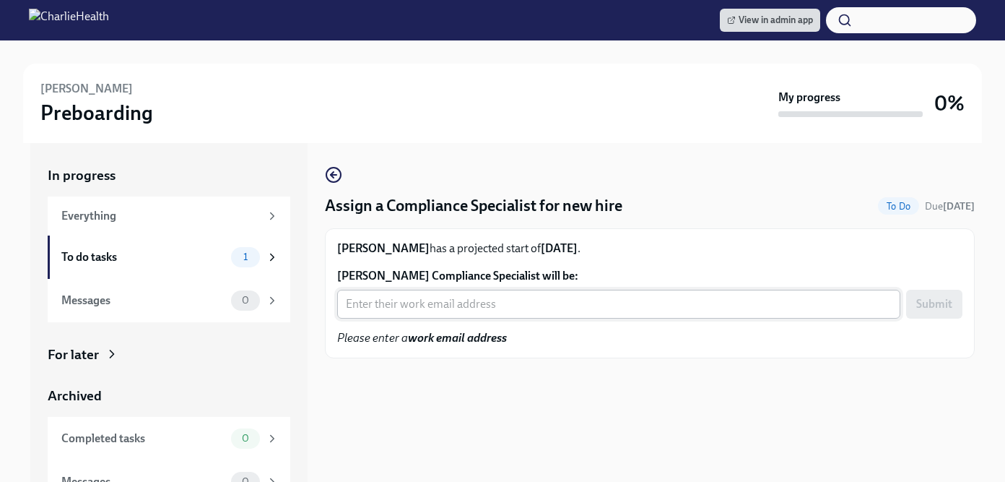
click at [444, 308] on input "[PERSON_NAME] Compliance Specialist will be:" at bounding box center [618, 304] width 563 height 29
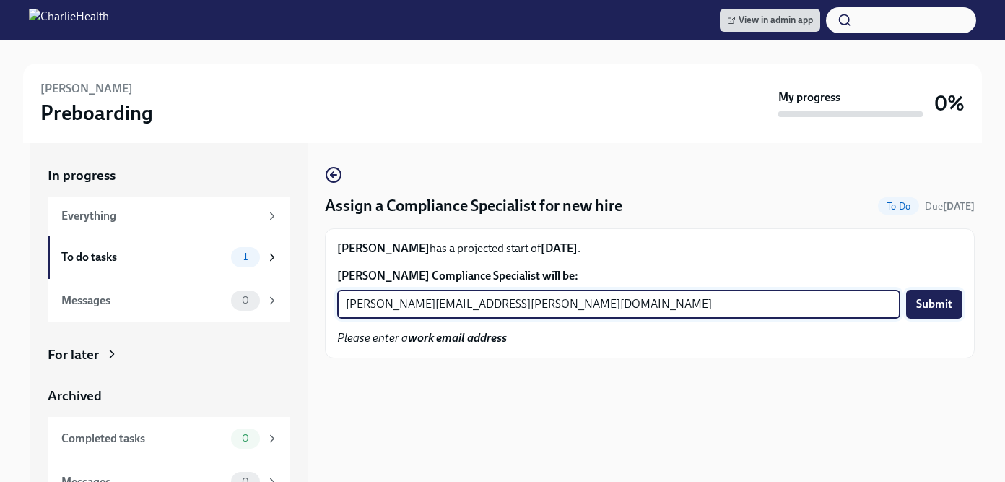
type input "[PERSON_NAME][EMAIL_ADDRESS][PERSON_NAME][DOMAIN_NAME]"
click at [930, 310] on span "Submit" at bounding box center [934, 304] width 36 height 14
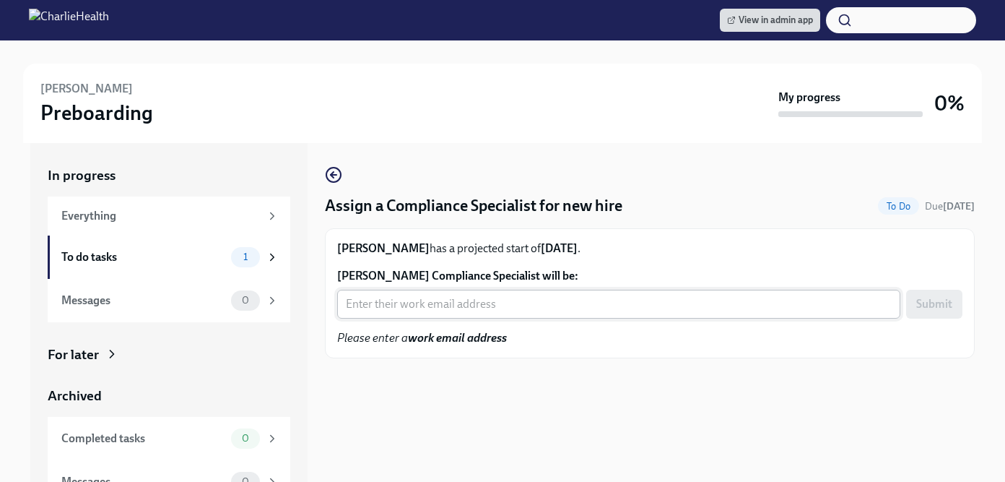
click at [471, 305] on input "[PERSON_NAME] Compliance Specialist will be:" at bounding box center [618, 304] width 563 height 29
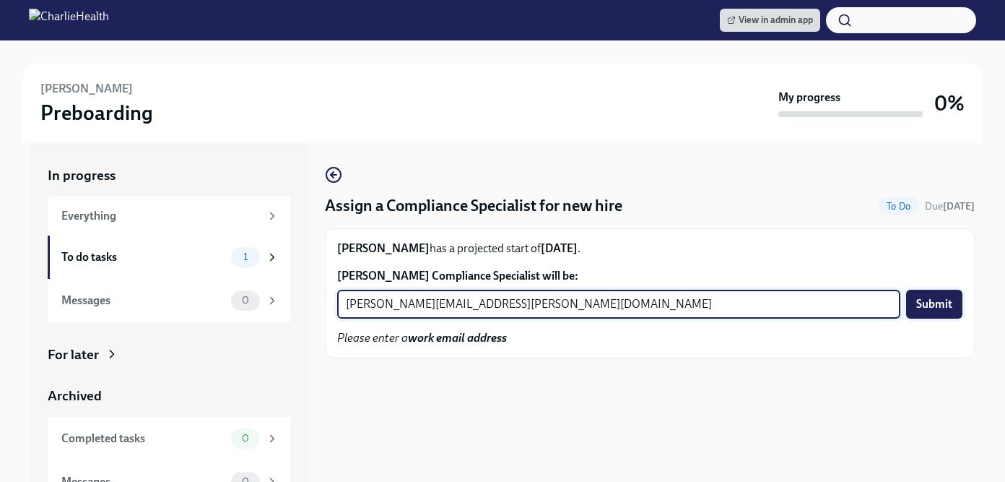
type input "[PERSON_NAME][EMAIL_ADDRESS][PERSON_NAME][DOMAIN_NAME]"
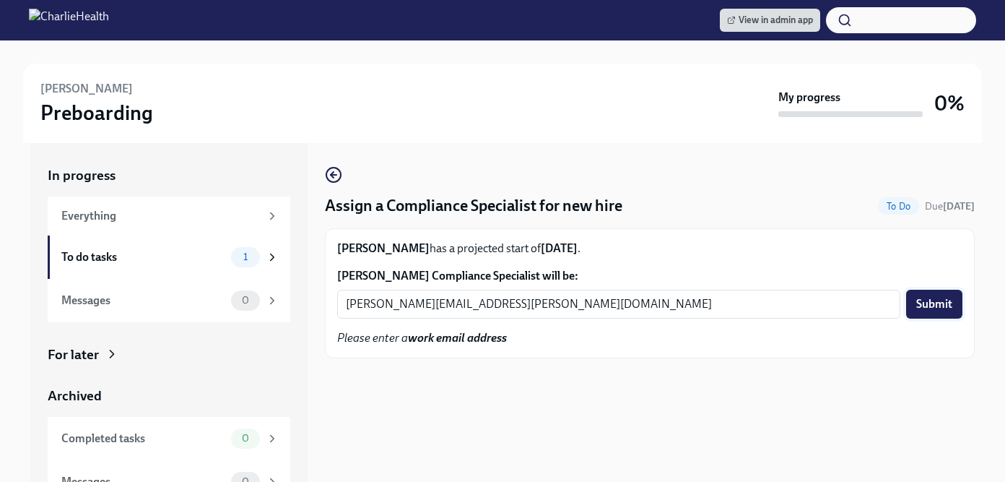
click at [939, 305] on span "Submit" at bounding box center [934, 304] width 36 height 14
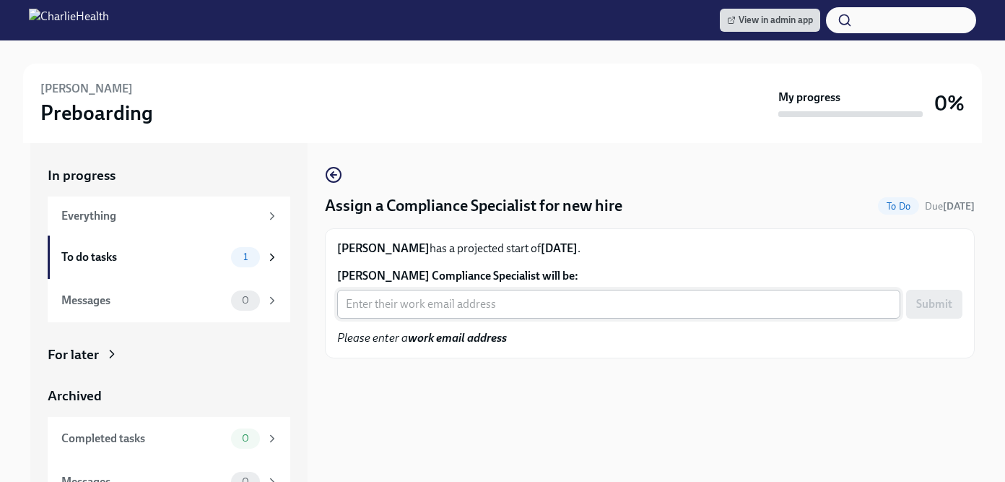
click at [454, 311] on input "[PERSON_NAME] Compliance Specialist will be:" at bounding box center [618, 304] width 563 height 29
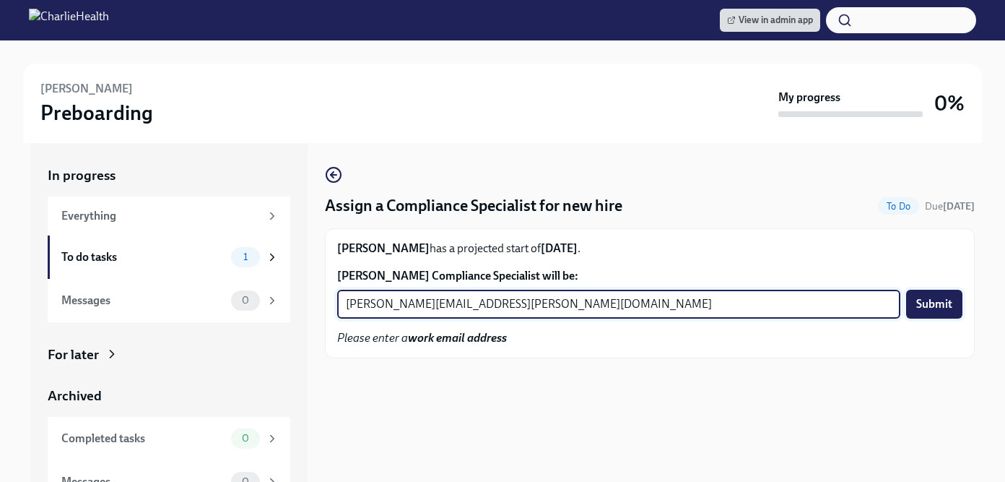
type input "[PERSON_NAME][EMAIL_ADDRESS][PERSON_NAME][DOMAIN_NAME]"
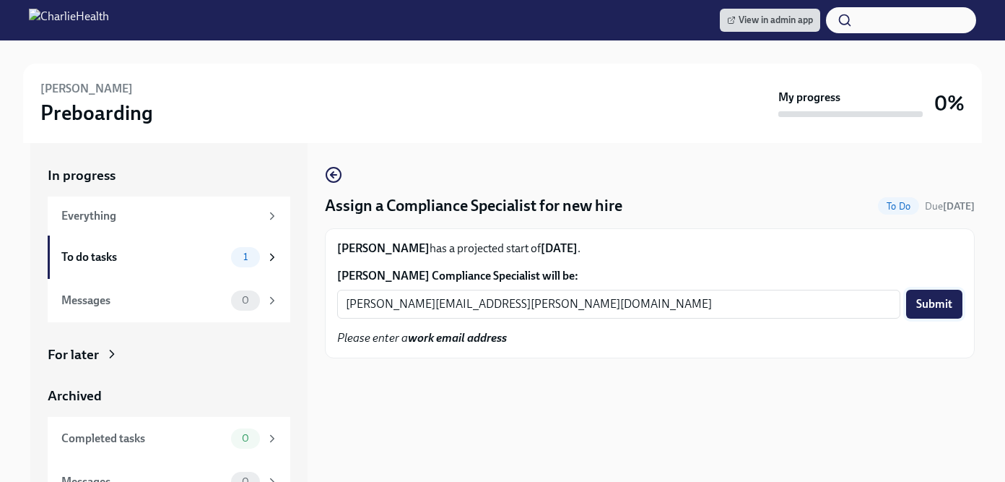
click at [937, 306] on span "Submit" at bounding box center [934, 304] width 36 height 14
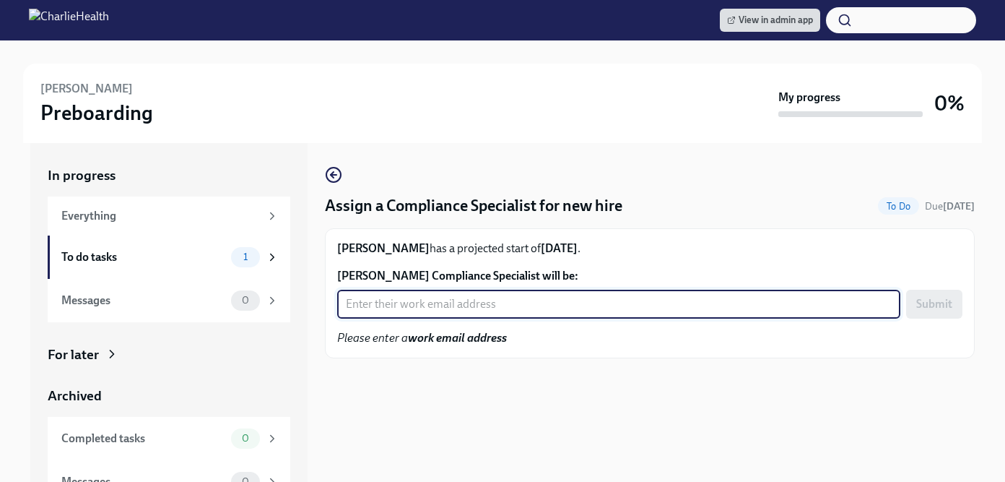
click at [447, 297] on input "[PERSON_NAME] Compliance Specialist will be:" at bounding box center [618, 304] width 563 height 29
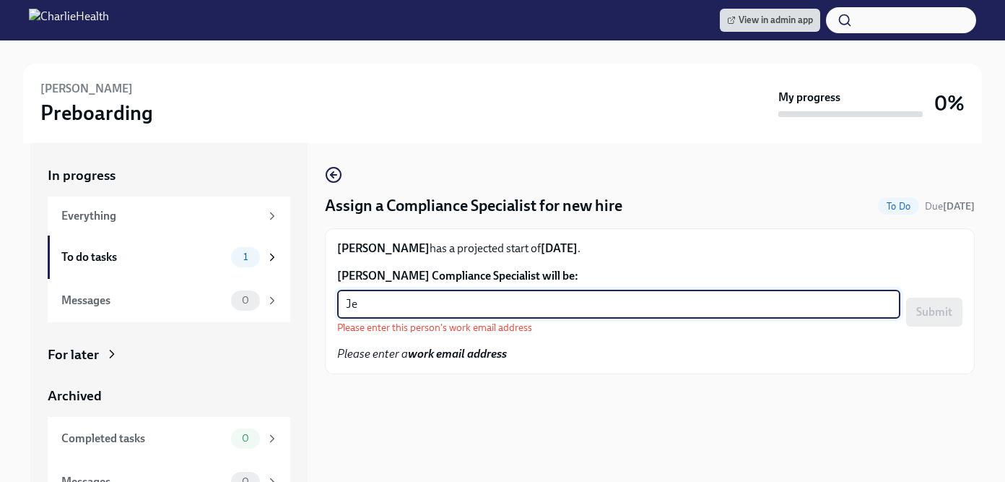
type input "J"
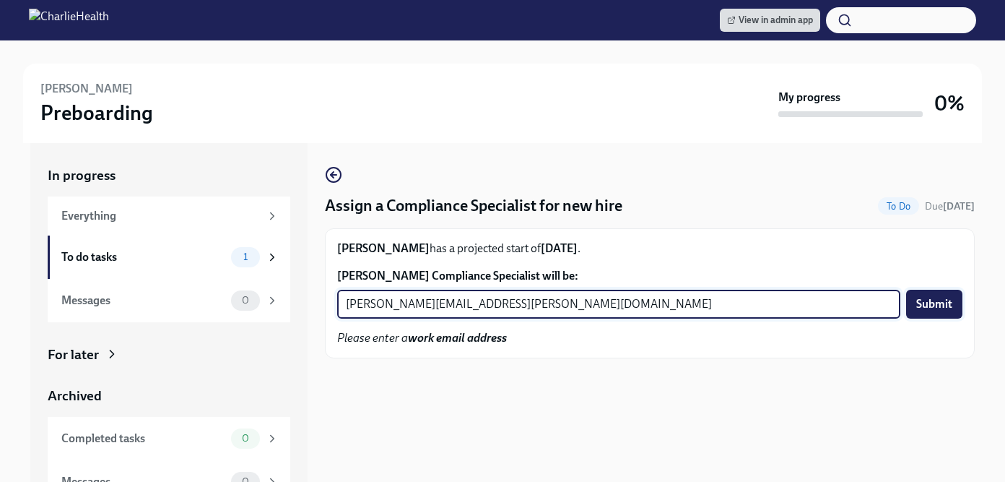
type input "[PERSON_NAME][EMAIL_ADDRESS][PERSON_NAME][DOMAIN_NAME]"
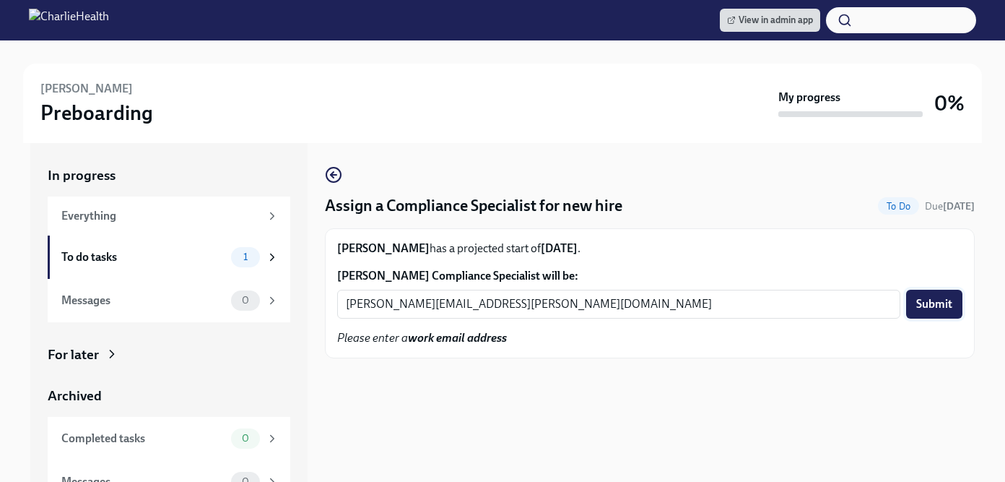
click at [937, 295] on button "Submit" at bounding box center [934, 304] width 56 height 29
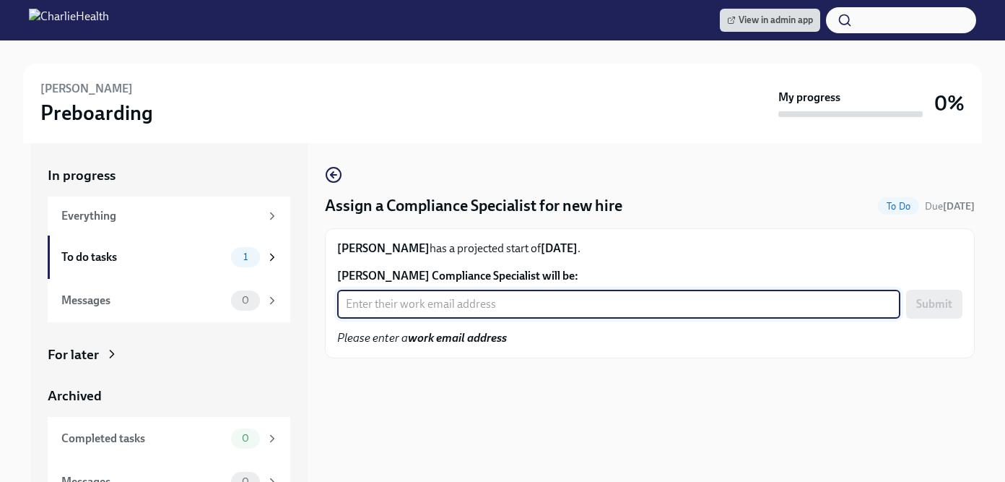
click at [449, 305] on input "[PERSON_NAME] Compliance Specialist will be:" at bounding box center [618, 304] width 563 height 29
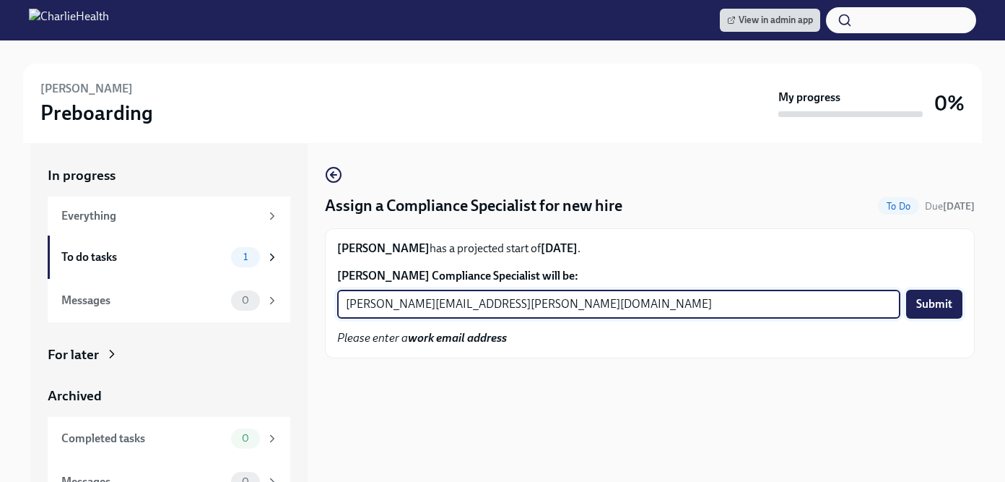
type input "[PERSON_NAME][EMAIL_ADDRESS][PERSON_NAME][DOMAIN_NAME]"
click at [935, 305] on span "Submit" at bounding box center [934, 304] width 36 height 14
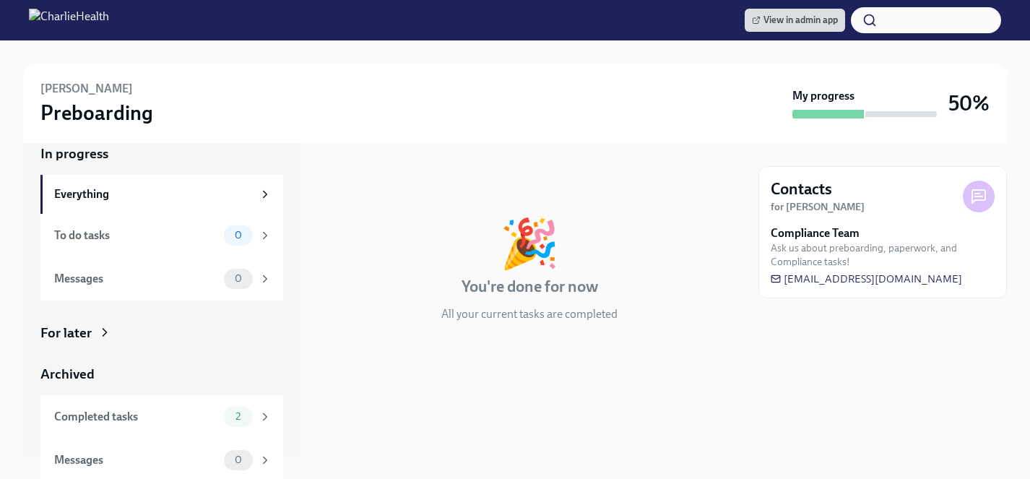
scroll to position [25, 0]
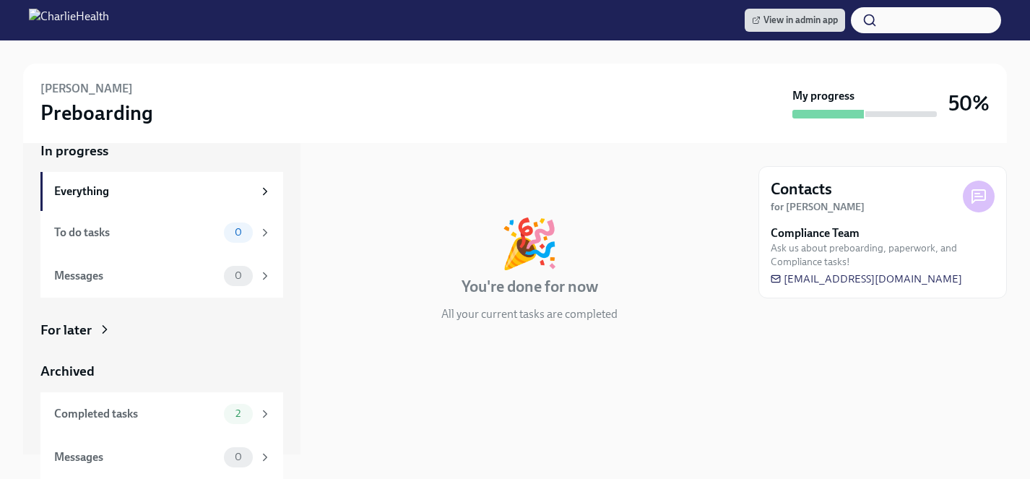
click at [76, 333] on div "For later" at bounding box center [65, 330] width 51 height 19
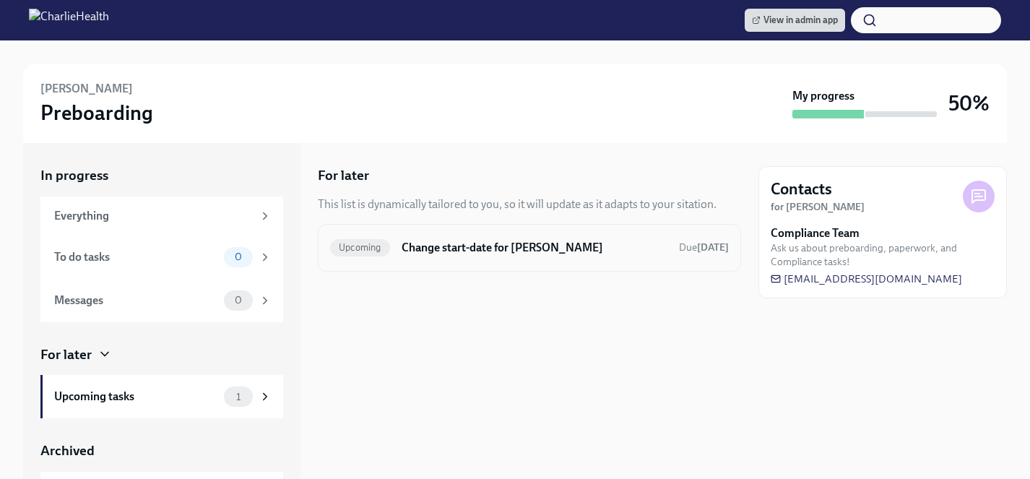
click at [505, 253] on h6 "Change start-date for [PERSON_NAME]" at bounding box center [535, 248] width 266 height 16
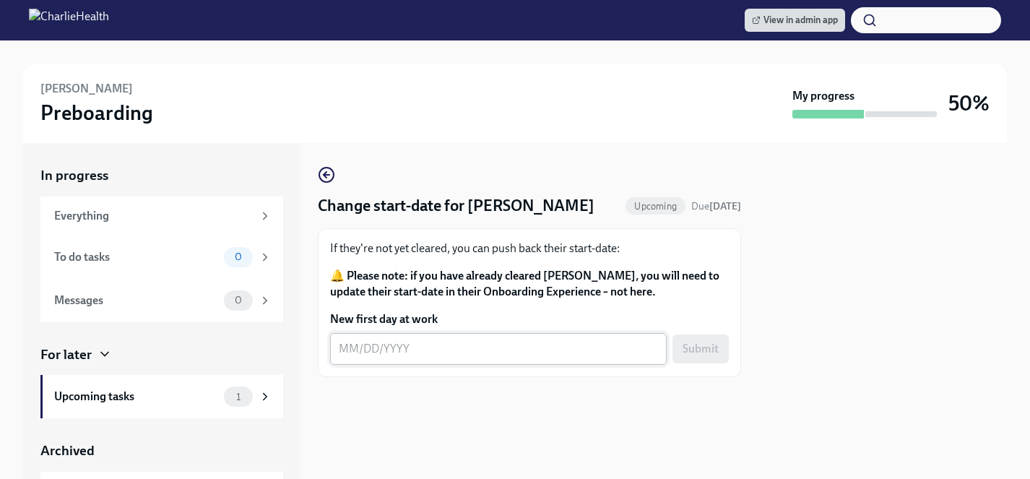
click at [441, 336] on div "x ​" at bounding box center [498, 349] width 337 height 32
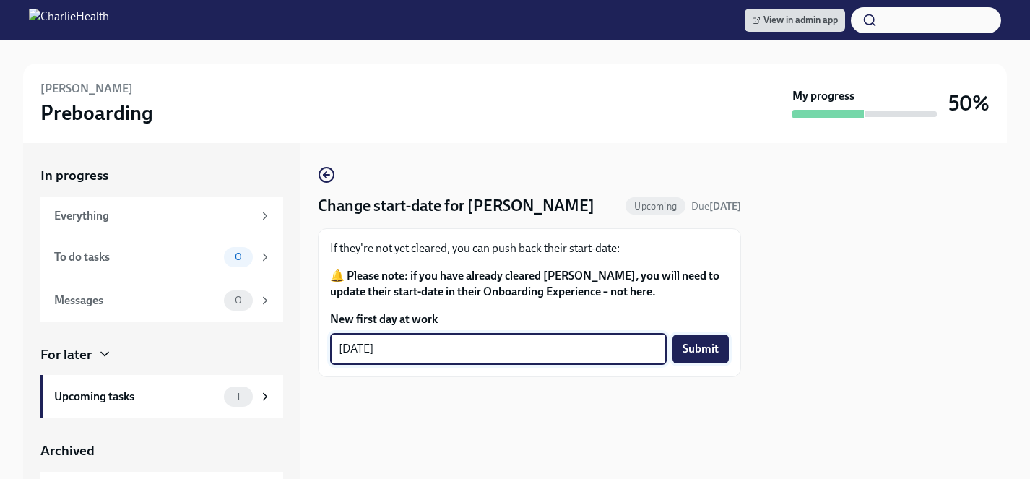
type textarea "[DATE]"
click at [688, 343] on span "Submit" at bounding box center [700, 349] width 36 height 14
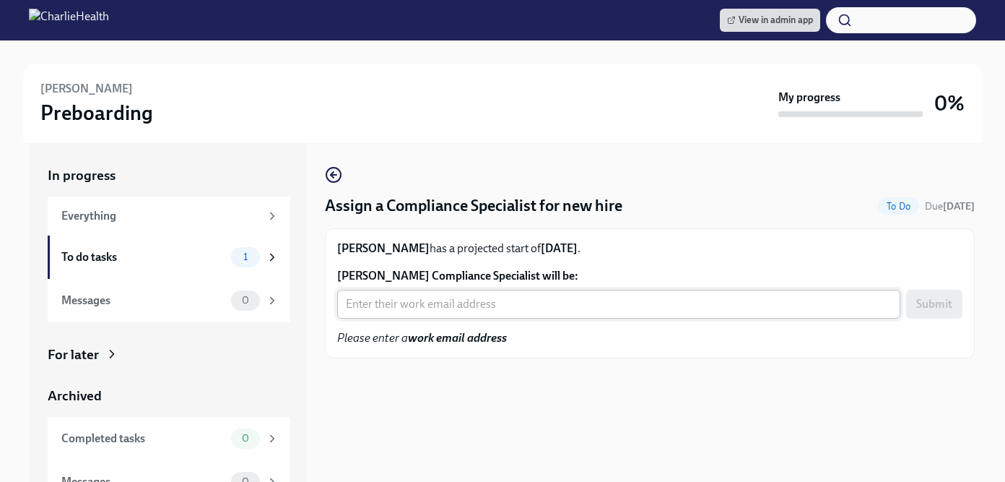
click at [435, 300] on input "Erin West's Compliance Specialist will be:" at bounding box center [618, 304] width 563 height 29
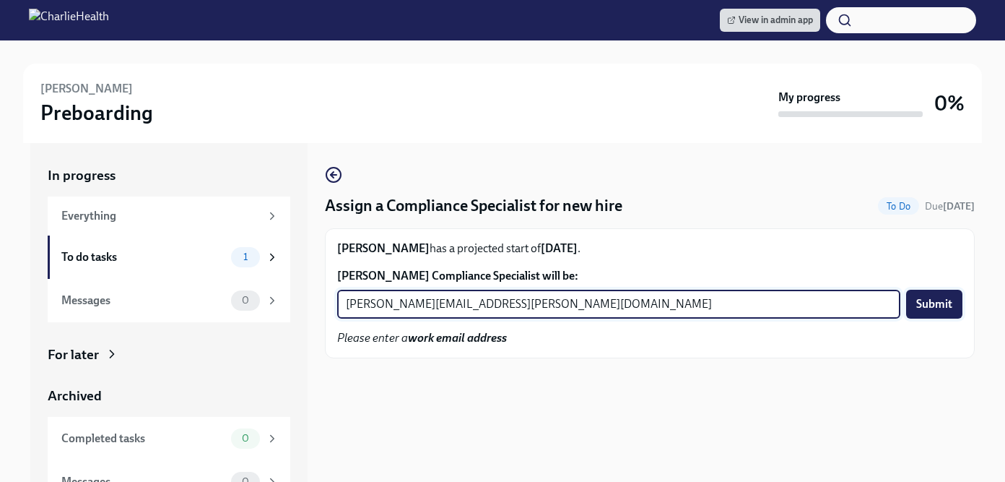
type input "chelsey.mendoza@charliehealth.com"
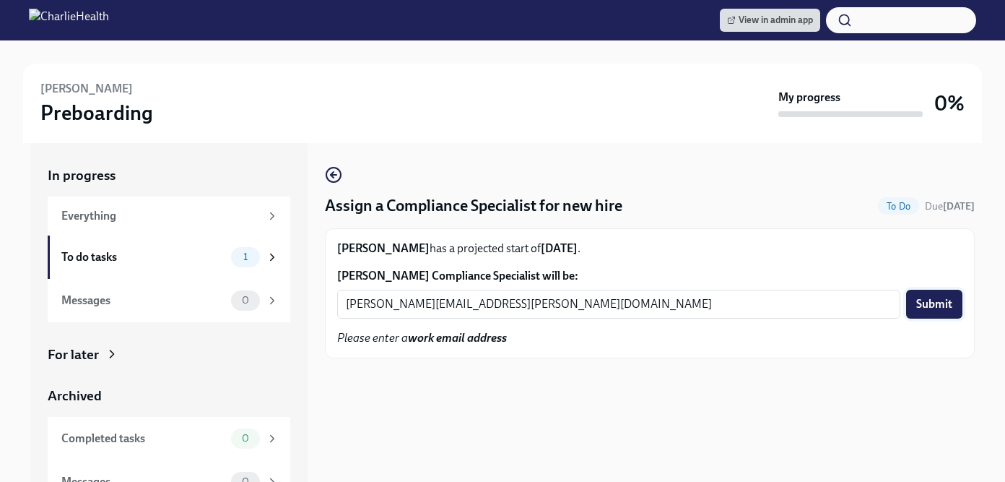
click at [930, 305] on span "Submit" at bounding box center [934, 304] width 36 height 14
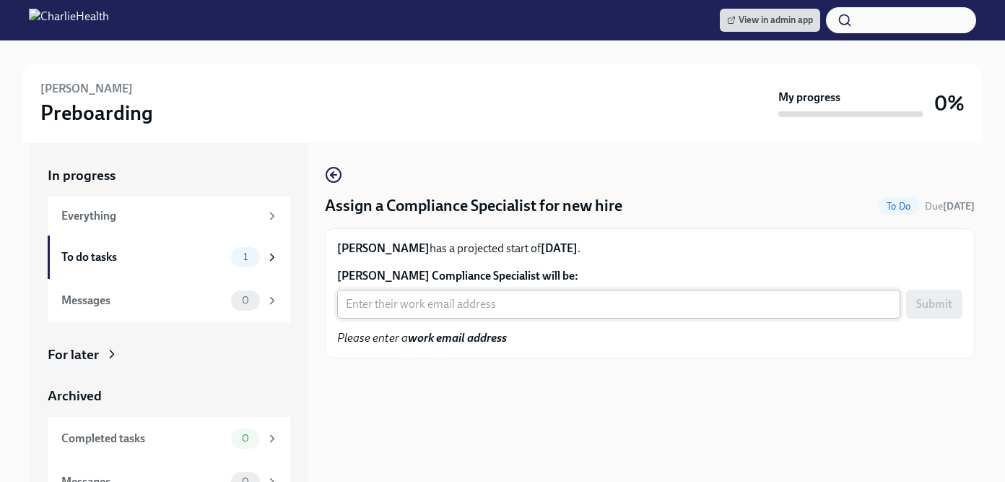
click at [459, 310] on input "[PERSON_NAME] Compliance Specialist will be:" at bounding box center [618, 304] width 563 height 29
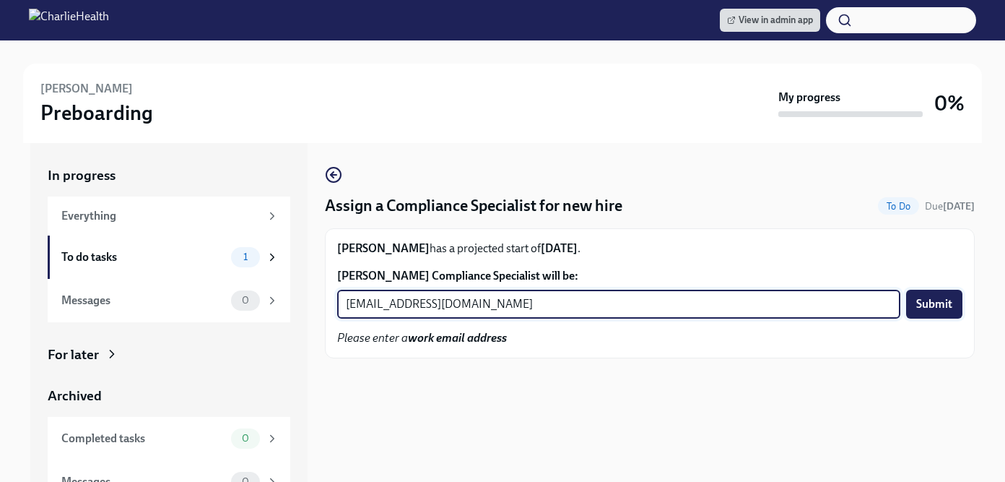
type input "[EMAIL_ADDRESS][DOMAIN_NAME]"
click at [931, 298] on span "Submit" at bounding box center [934, 304] width 36 height 14
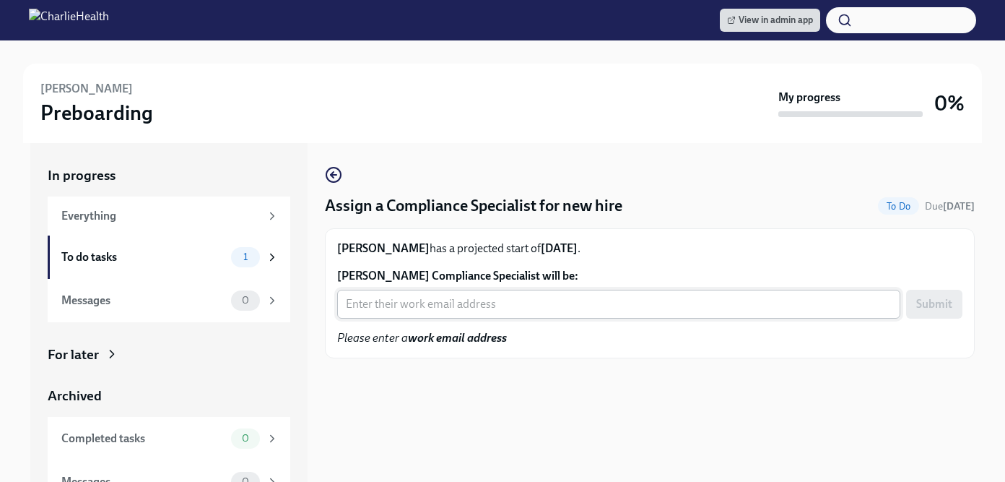
click at [443, 298] on input "[PERSON_NAME] Compliance Specialist will be:" at bounding box center [618, 304] width 563 height 29
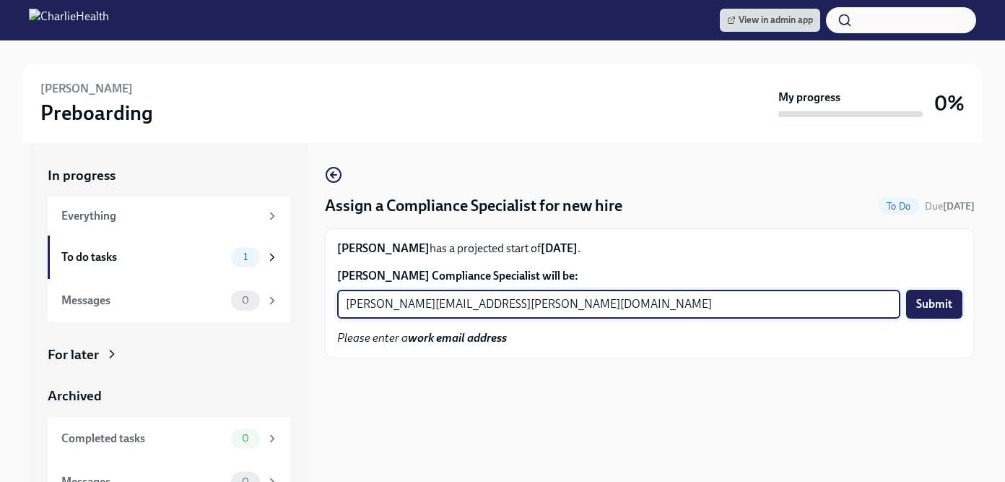
type input "[PERSON_NAME][EMAIL_ADDRESS][PERSON_NAME][DOMAIN_NAME]"
click at [929, 302] on span "Submit" at bounding box center [934, 304] width 36 height 14
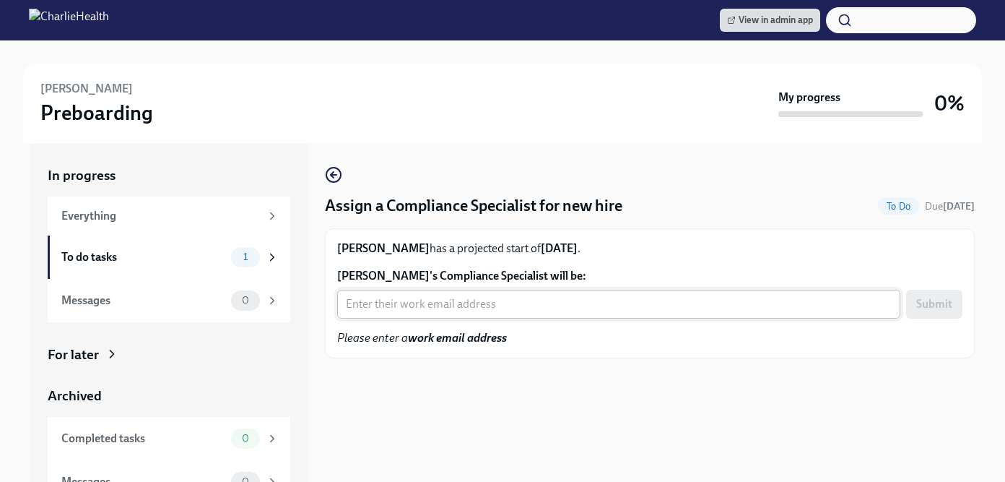
click at [442, 306] on input "[PERSON_NAME]'s Compliance Specialist will be:" at bounding box center [618, 304] width 563 height 29
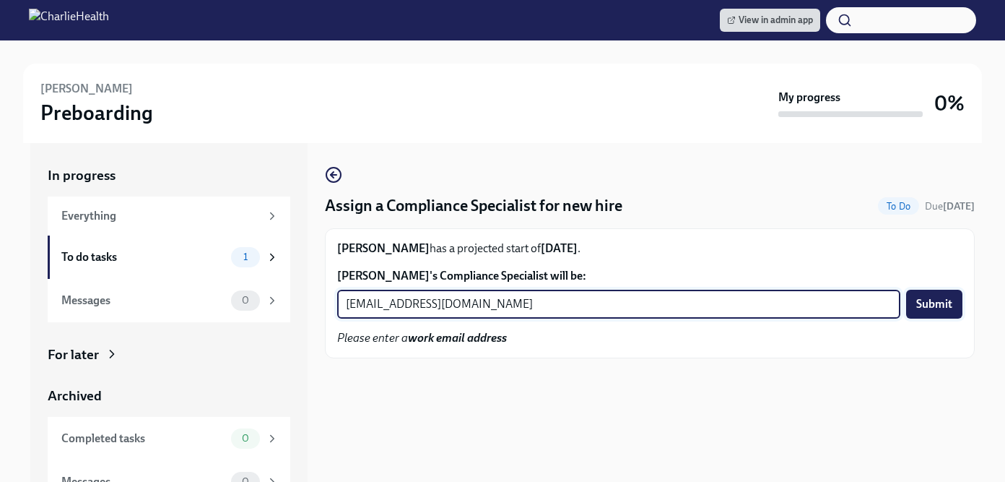
type input "[EMAIL_ADDRESS][DOMAIN_NAME]"
click at [932, 300] on span "Submit" at bounding box center [934, 304] width 36 height 14
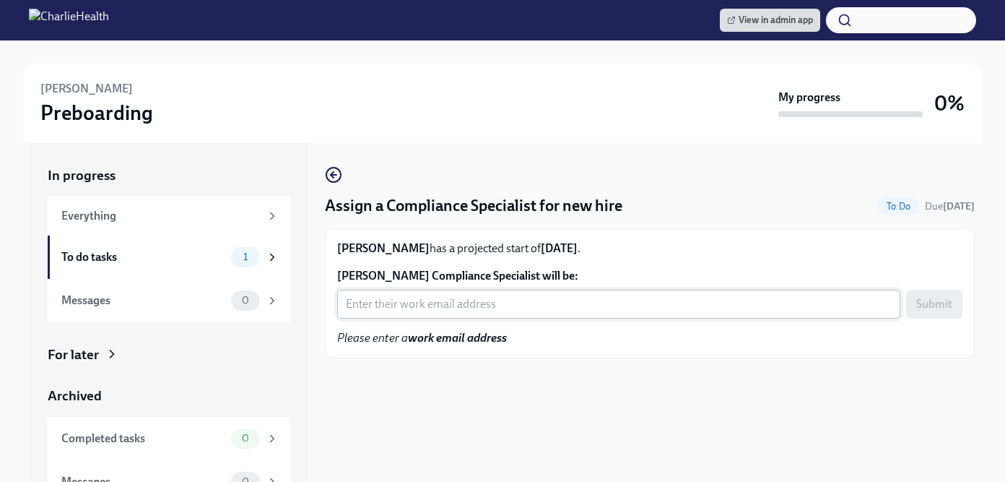
click at [449, 305] on input "Jack Holt's Compliance Specialist will be:" at bounding box center [618, 304] width 563 height 29
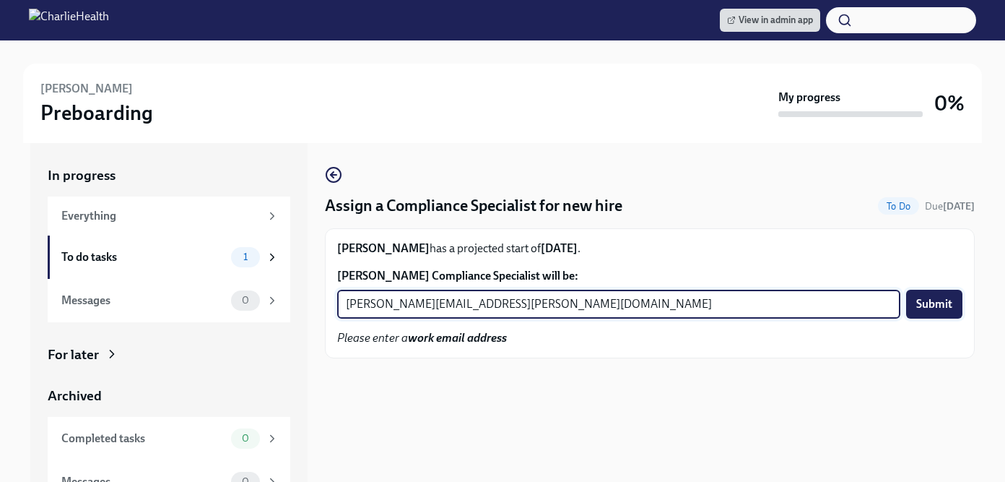
type input "michelle.winograd@charliehealth.com"
click at [942, 303] on span "Submit" at bounding box center [934, 304] width 36 height 14
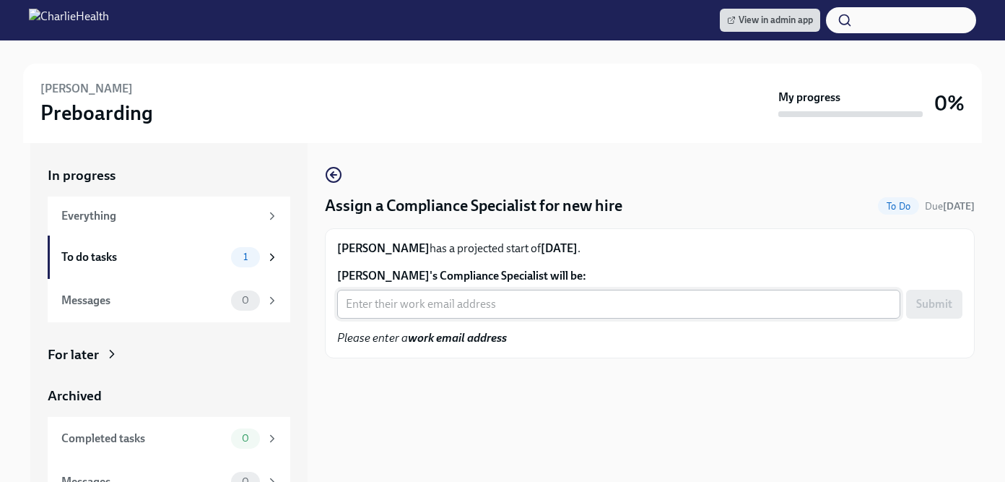
click at [462, 303] on input "[PERSON_NAME]'s Compliance Specialist will be:" at bounding box center [618, 304] width 563 height 29
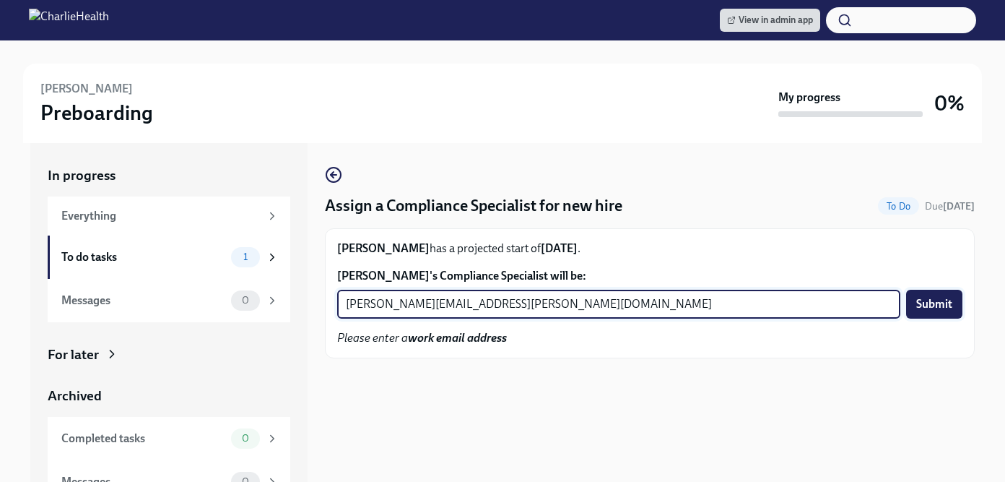
type input "[PERSON_NAME][EMAIL_ADDRESS][PERSON_NAME][DOMAIN_NAME]"
click at [937, 307] on span "Submit" at bounding box center [934, 304] width 36 height 14
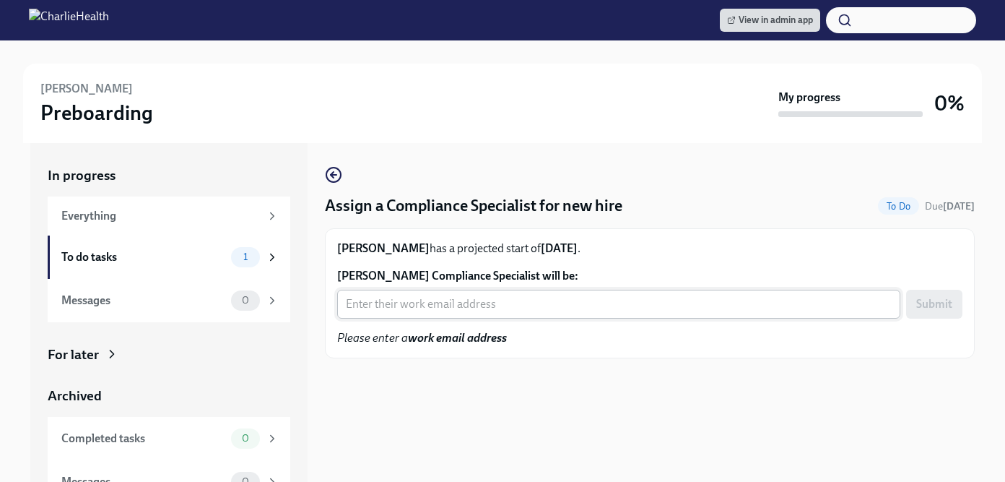
click at [374, 305] on input "[PERSON_NAME] Compliance Specialist will be:" at bounding box center [618, 304] width 563 height 29
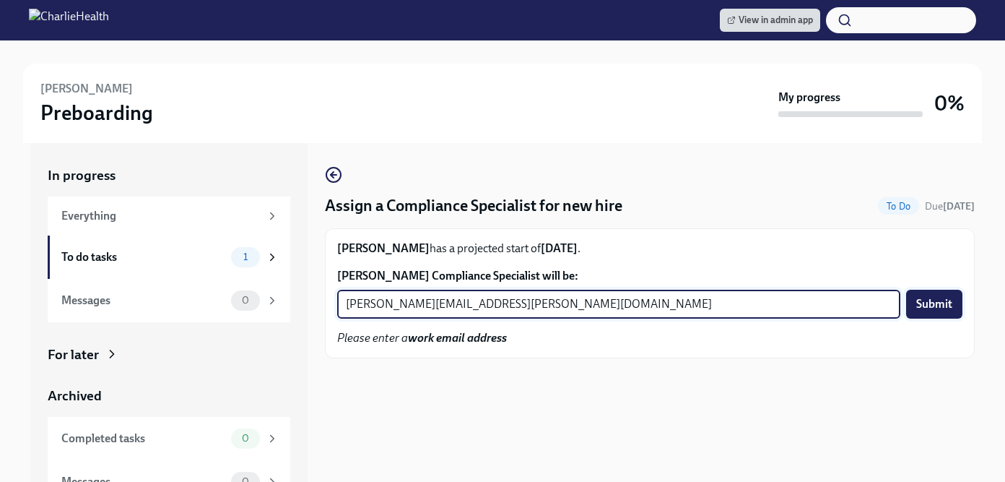
type input "[PERSON_NAME][EMAIL_ADDRESS][PERSON_NAME][DOMAIN_NAME]"
click at [934, 307] on span "Submit" at bounding box center [934, 304] width 36 height 14
